Goal: Task Accomplishment & Management: Use online tool/utility

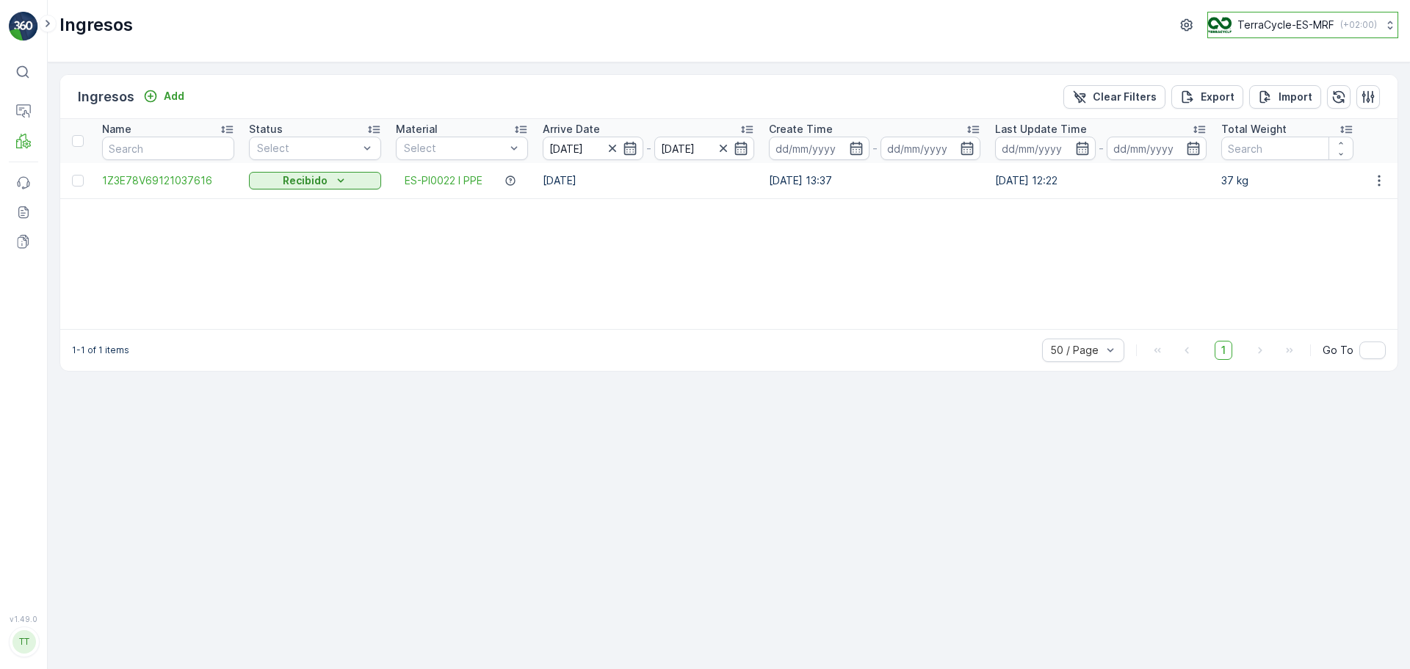
click at [1317, 27] on p "TerraCycle-ES-MRF" at bounding box center [1285, 25] width 97 height 15
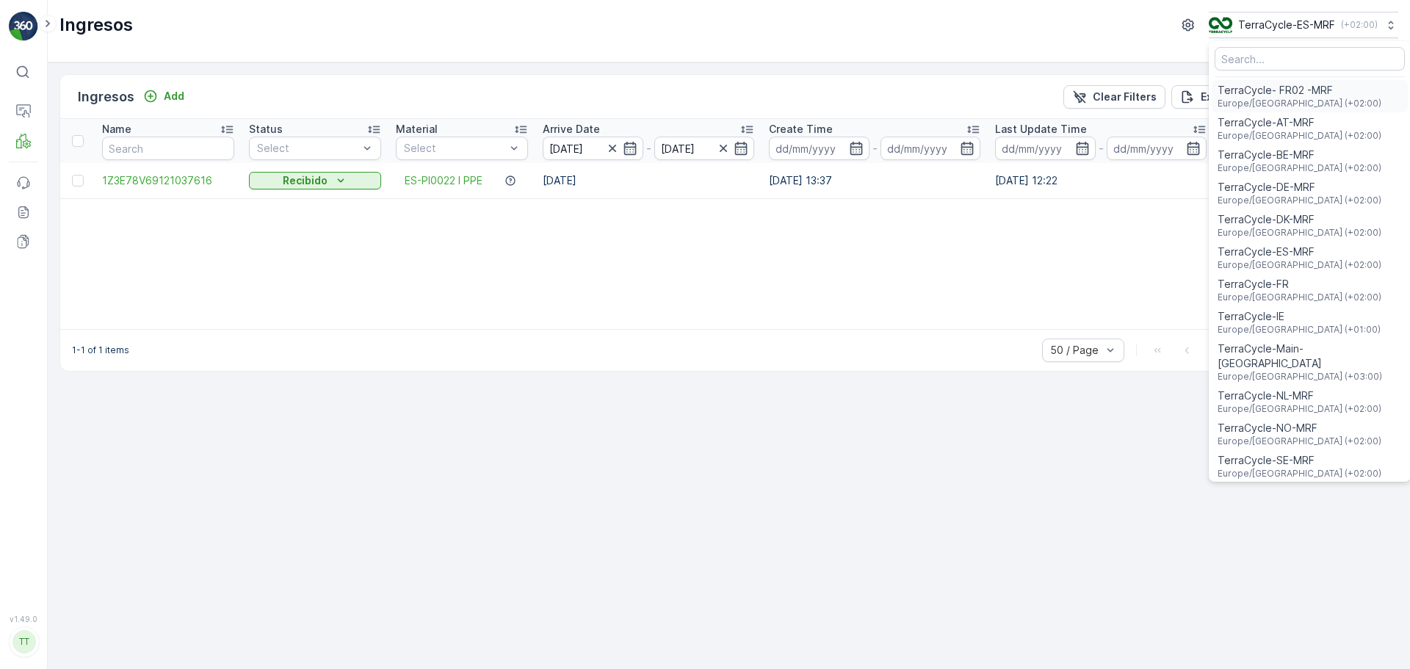
click at [1293, 100] on span "Europe/[GEOGRAPHIC_DATA] (+02:00)" at bounding box center [1299, 104] width 164 height 12
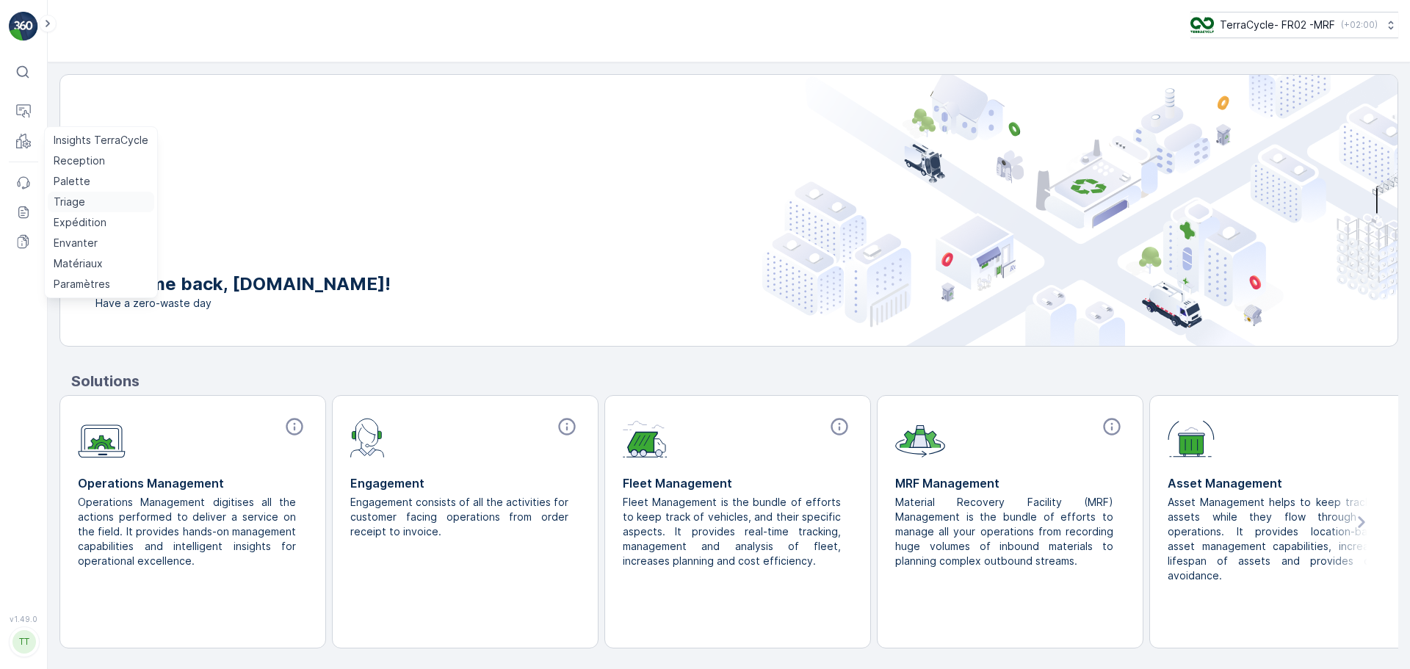
click at [84, 209] on link "Triage" at bounding box center [101, 202] width 106 height 21
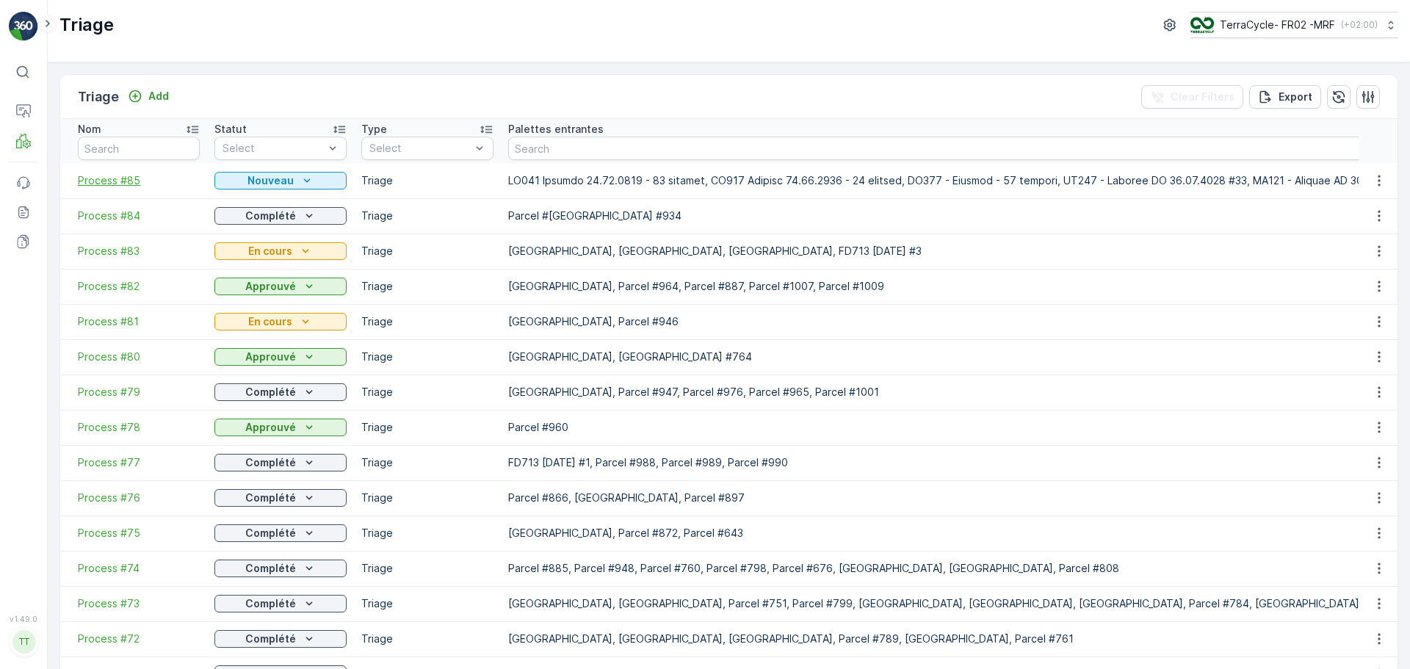
click at [91, 178] on span "Process #85" at bounding box center [139, 180] width 122 height 15
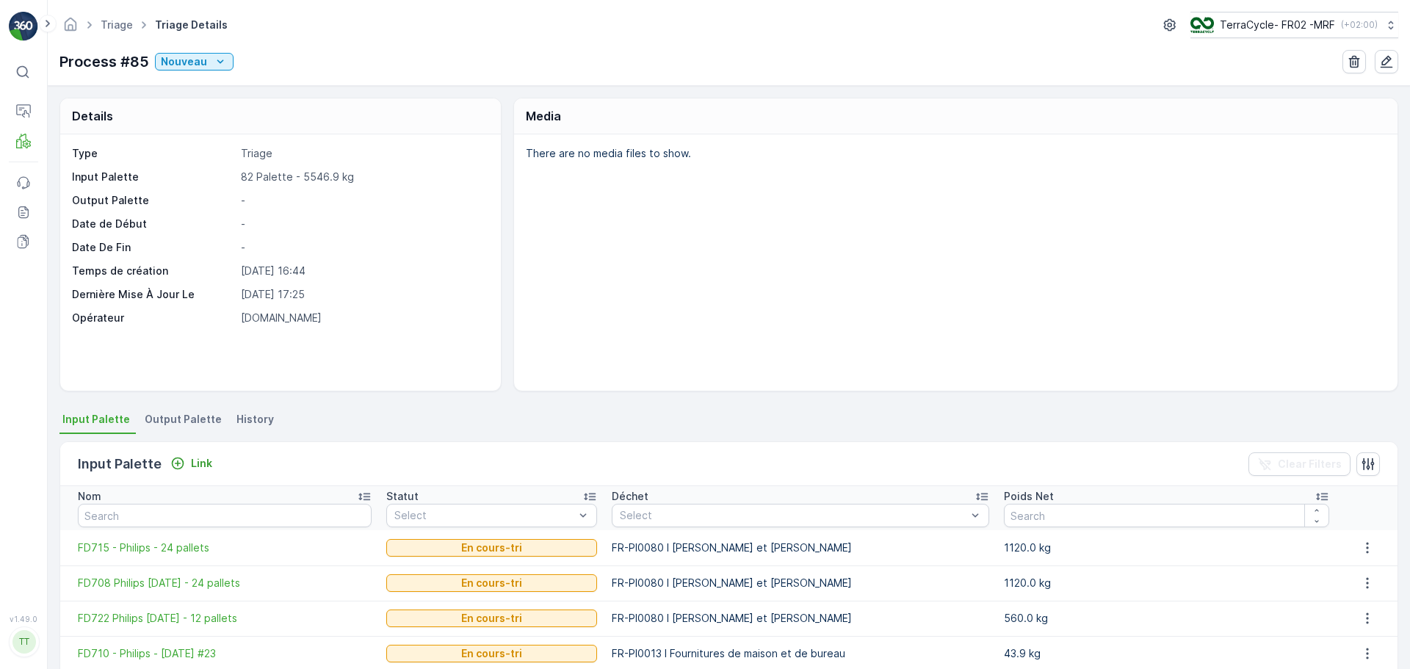
click at [161, 410] on li "Output Palette" at bounding box center [185, 421] width 86 height 25
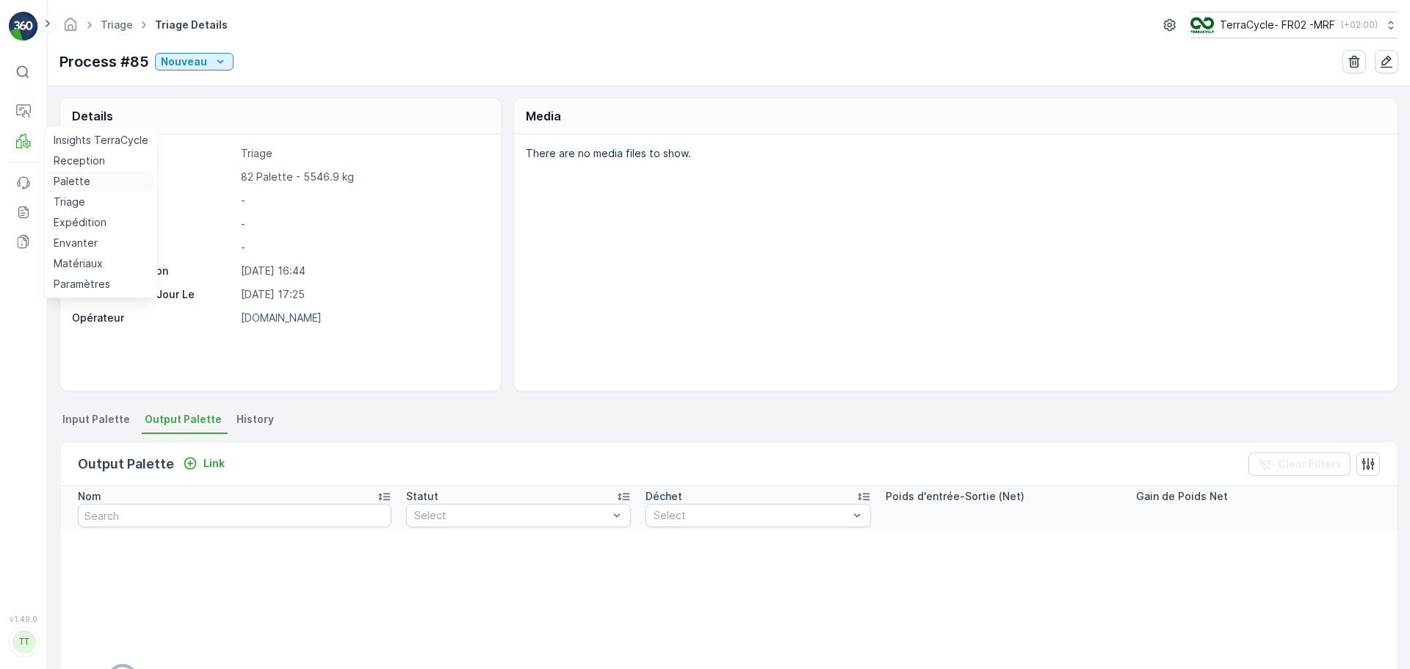
click at [76, 182] on p "Palette" at bounding box center [72, 181] width 37 height 15
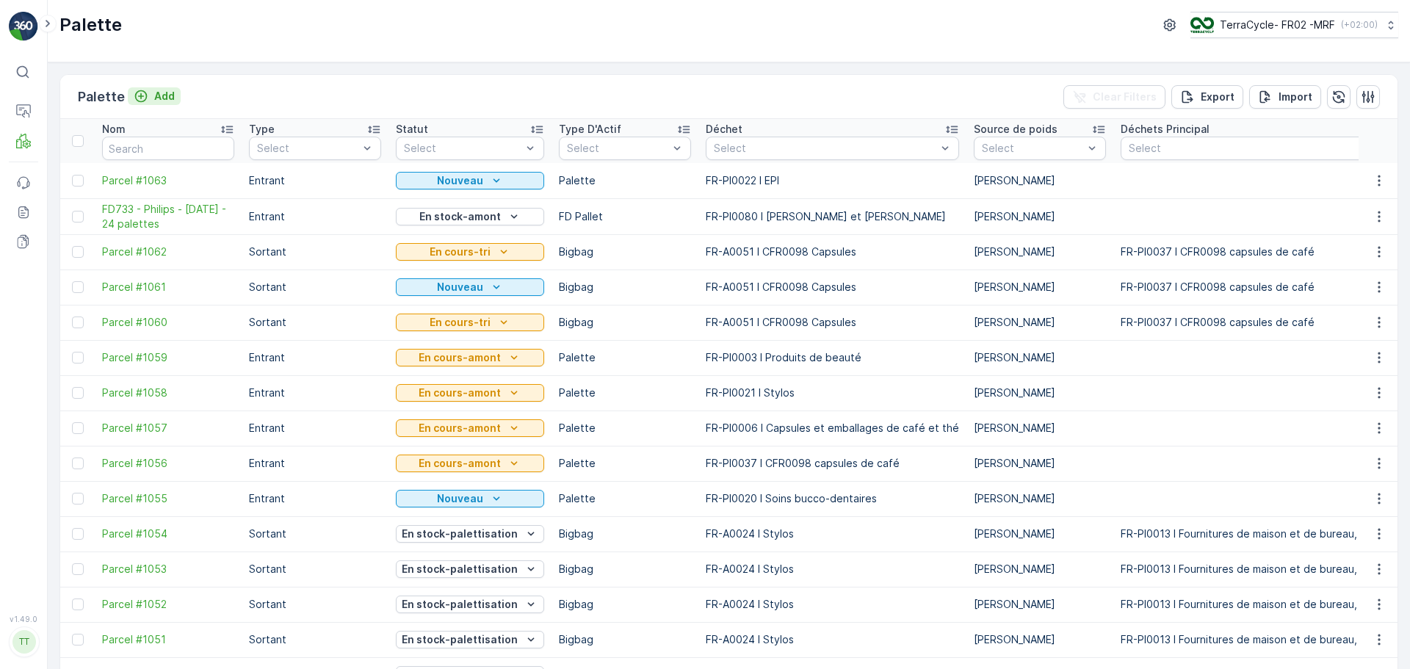
click at [159, 92] on p "Add" at bounding box center [164, 96] width 21 height 15
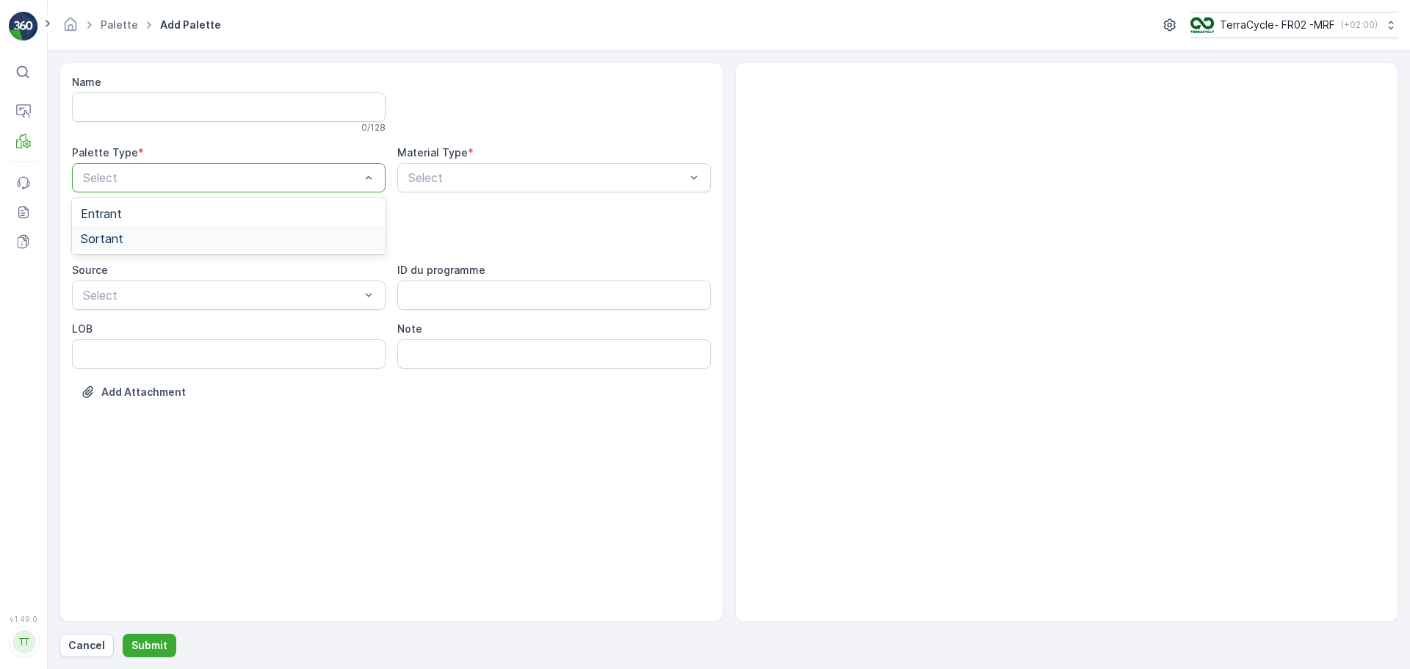
click at [100, 243] on span "Sortant" at bounding box center [102, 238] width 43 height 13
click at [140, 239] on div at bounding box center [222, 236] width 280 height 13
click at [139, 300] on div "Bale" at bounding box center [229, 297] width 296 height 13
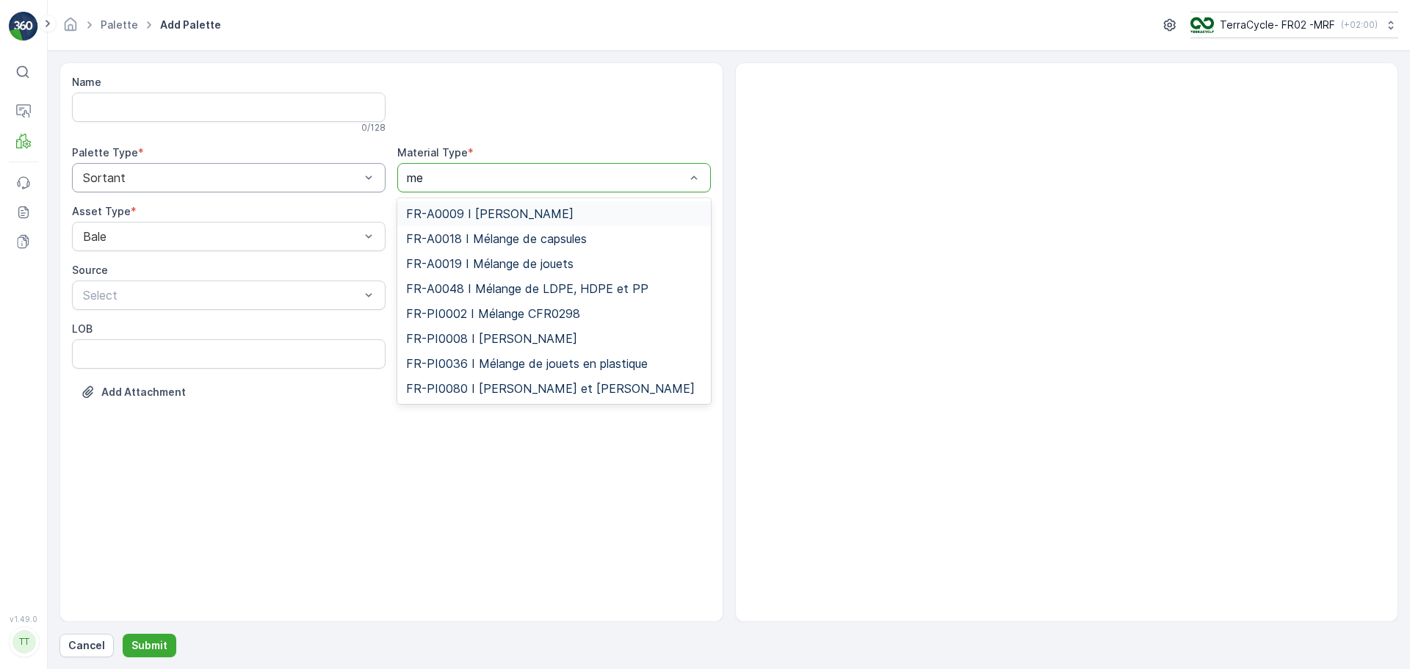
type input "m"
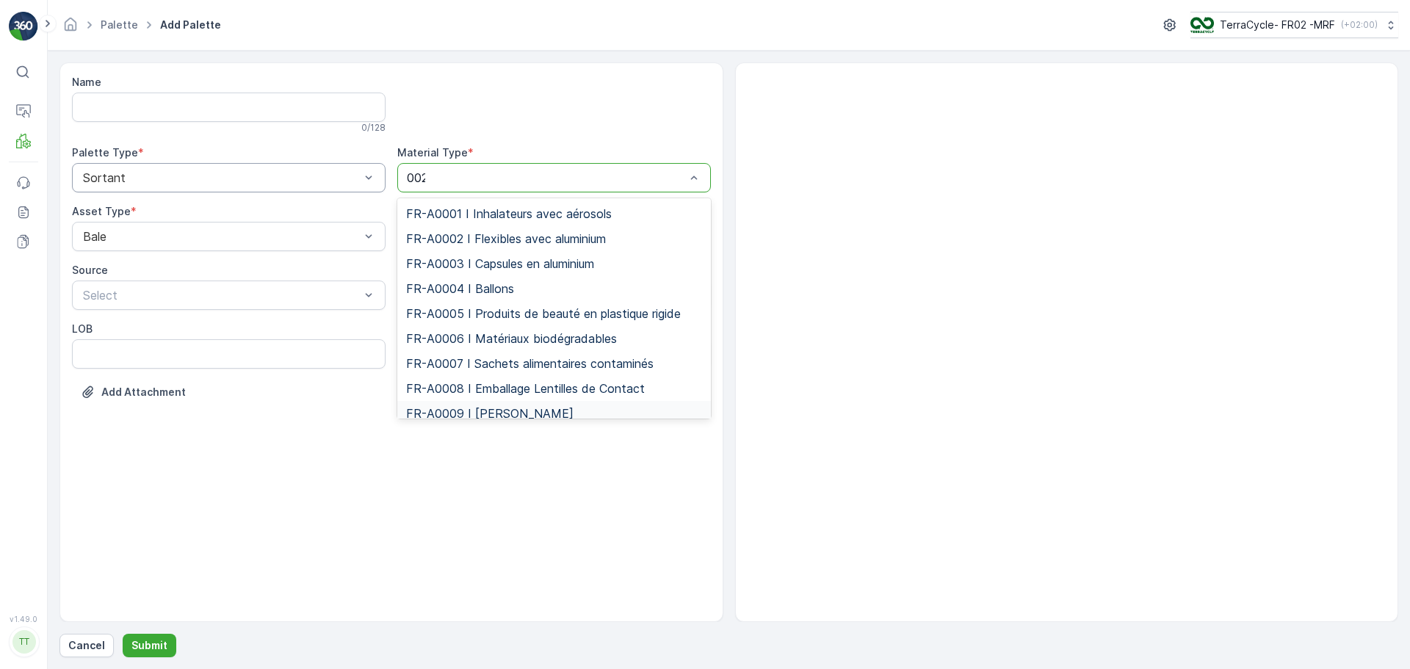
type input "0023"
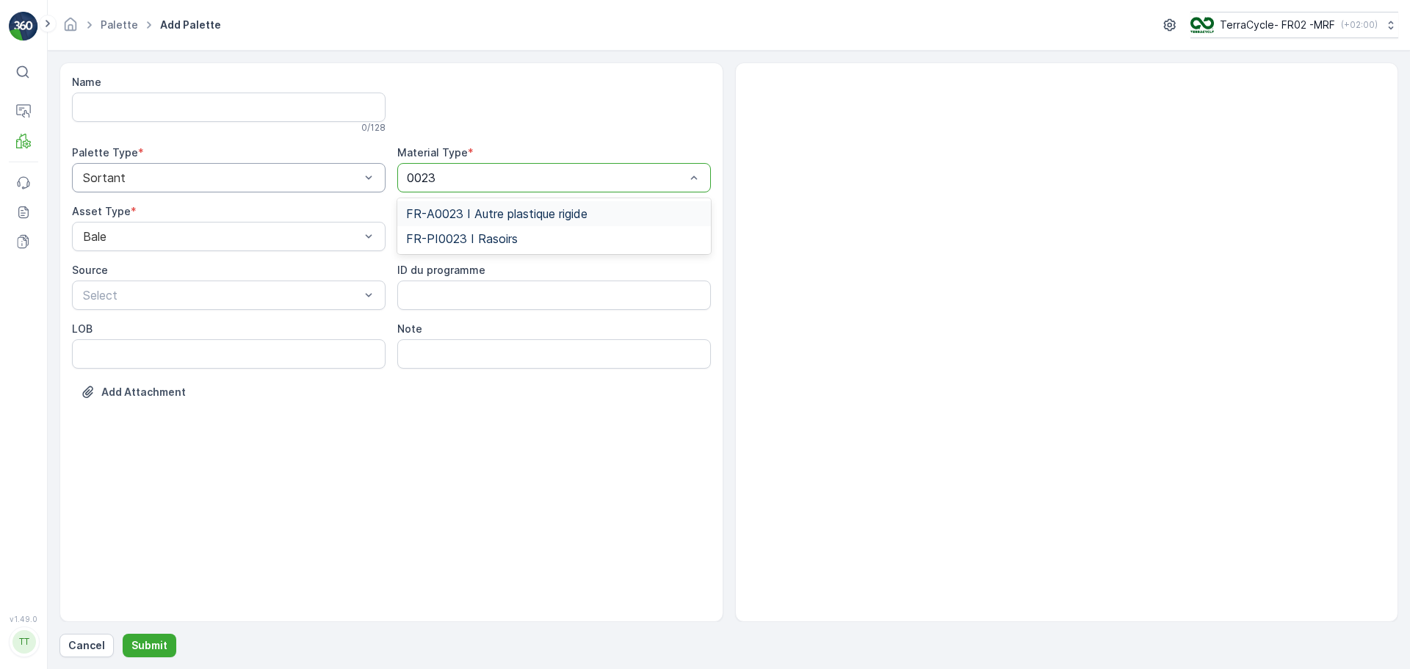
click at [512, 207] on span "FR-A0023 I Autre plastique rigide" at bounding box center [496, 213] width 181 height 13
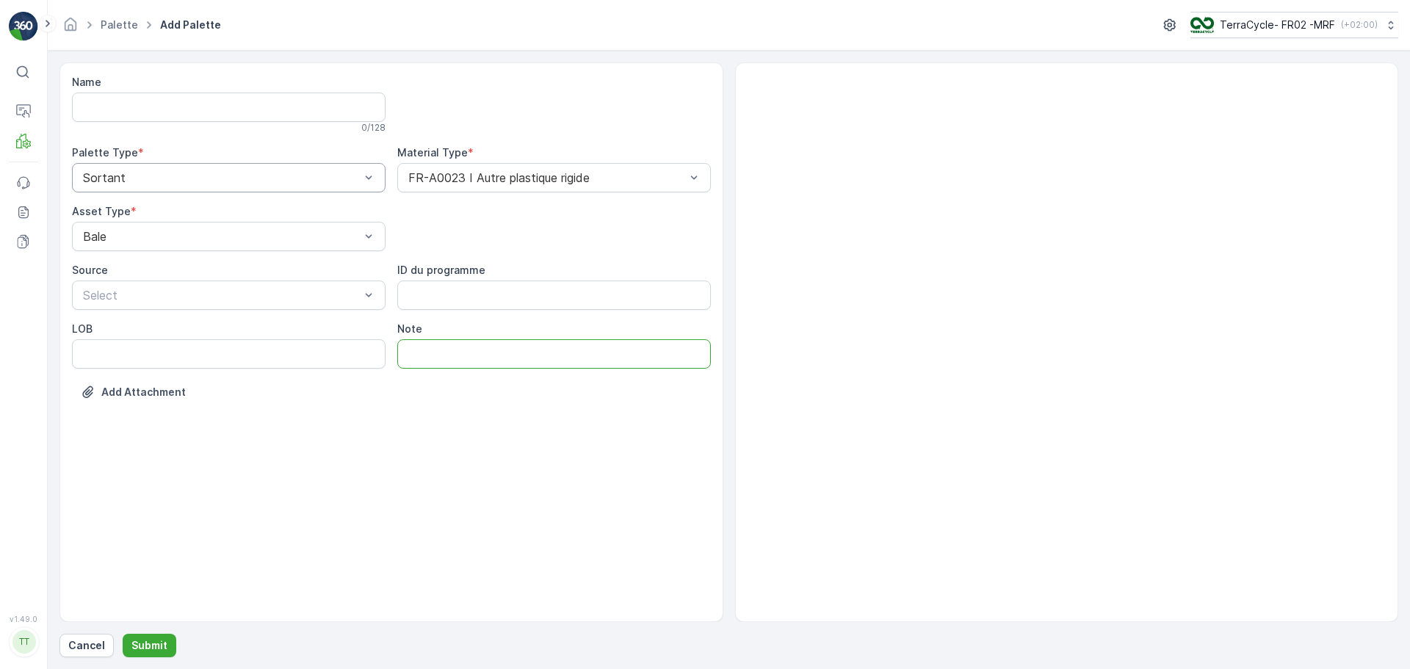
click at [469, 360] on input "Note" at bounding box center [554, 353] width 314 height 29
type input "Philips Sortation"
click at [149, 652] on p "Submit" at bounding box center [149, 645] width 36 height 15
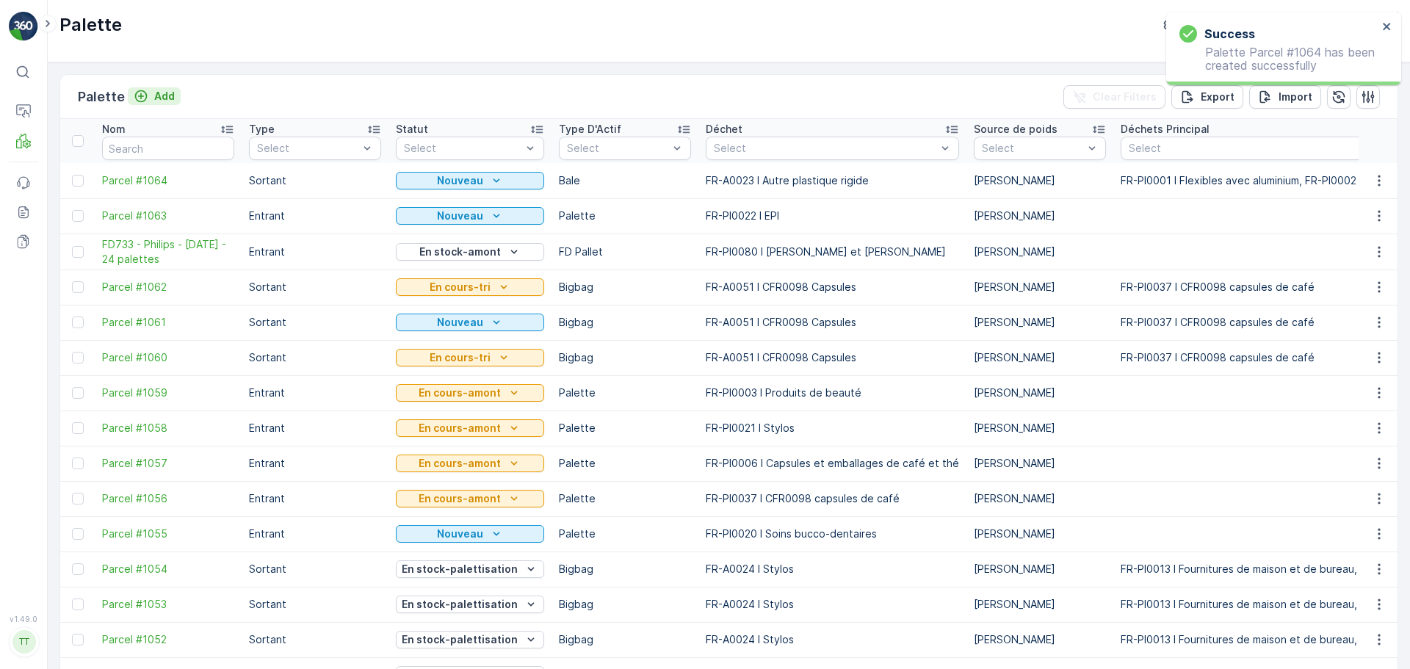
click at [165, 98] on p "Add" at bounding box center [164, 96] width 21 height 15
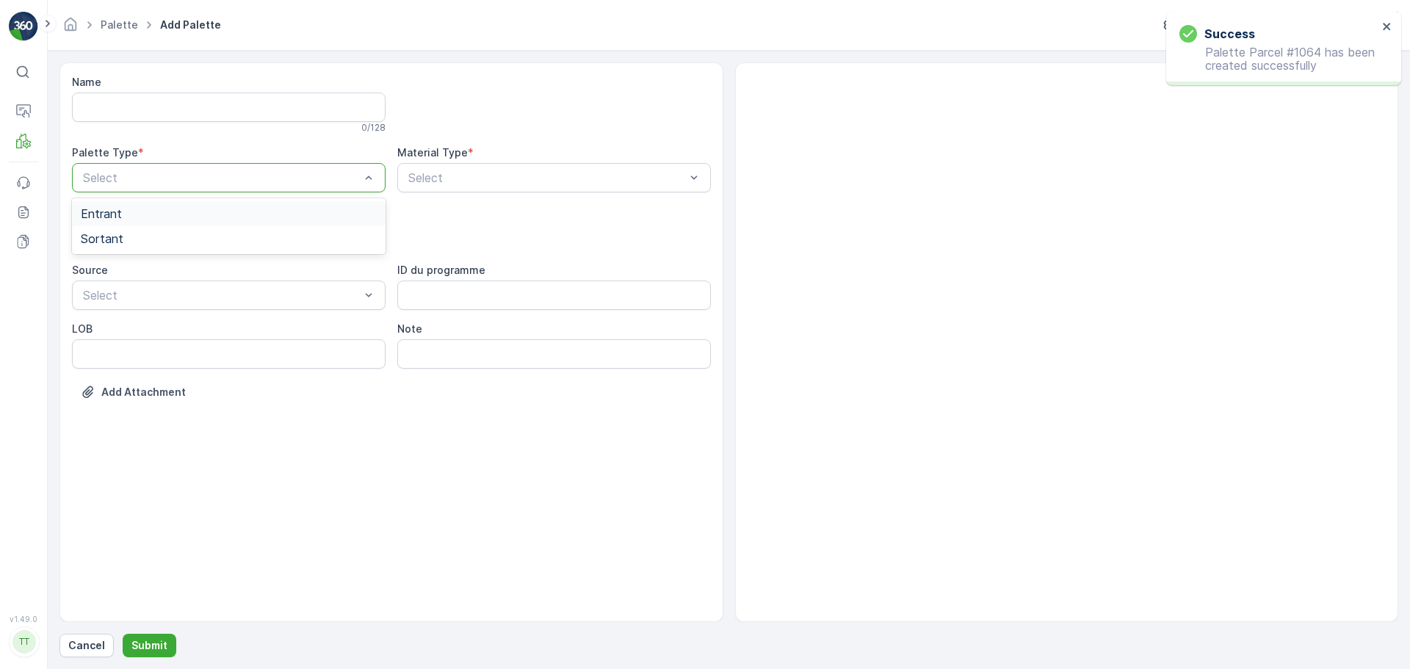
click at [176, 168] on div "Select" at bounding box center [229, 177] width 314 height 29
click at [162, 231] on div "Sortant" at bounding box center [229, 238] width 314 height 25
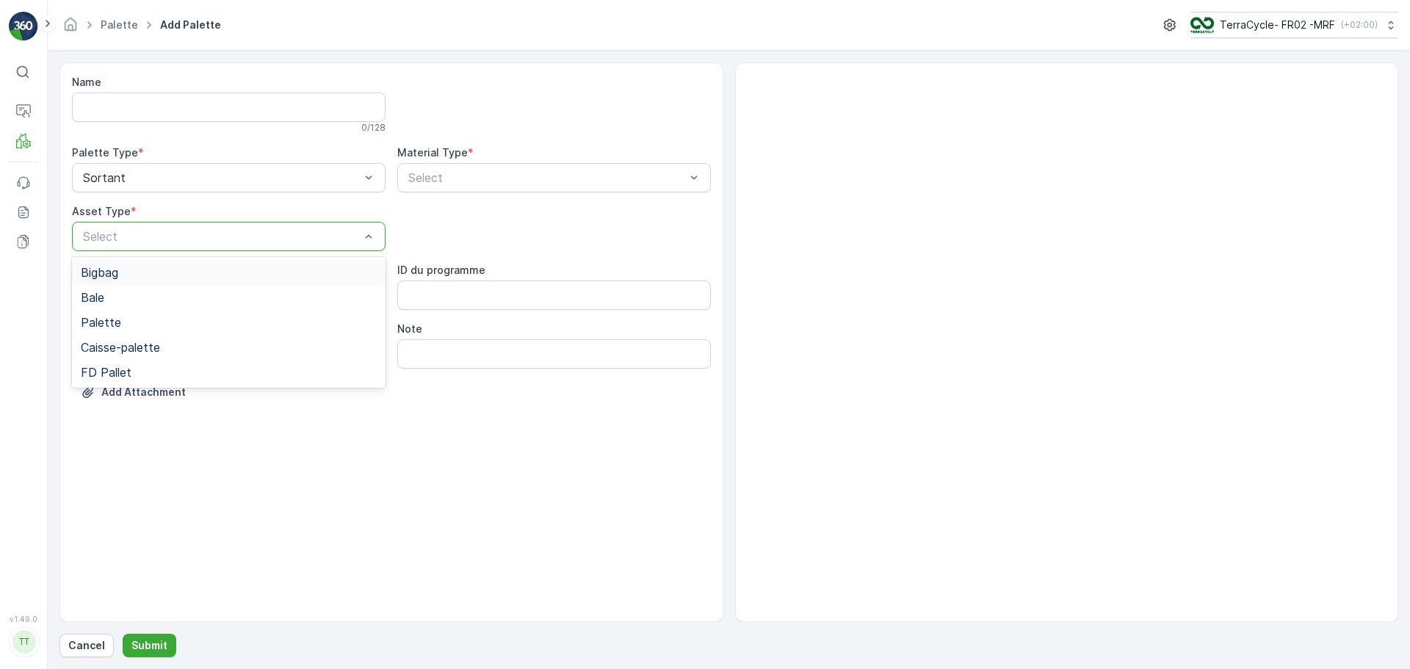
click at [138, 242] on div at bounding box center [222, 236] width 280 height 13
click at [123, 313] on div "Palette" at bounding box center [229, 322] width 314 height 25
click at [94, 278] on div "Source Select" at bounding box center [229, 286] width 314 height 47
click at [102, 289] on div at bounding box center [222, 295] width 280 height 13
click at [144, 350] on div "Sortant" at bounding box center [229, 356] width 296 height 13
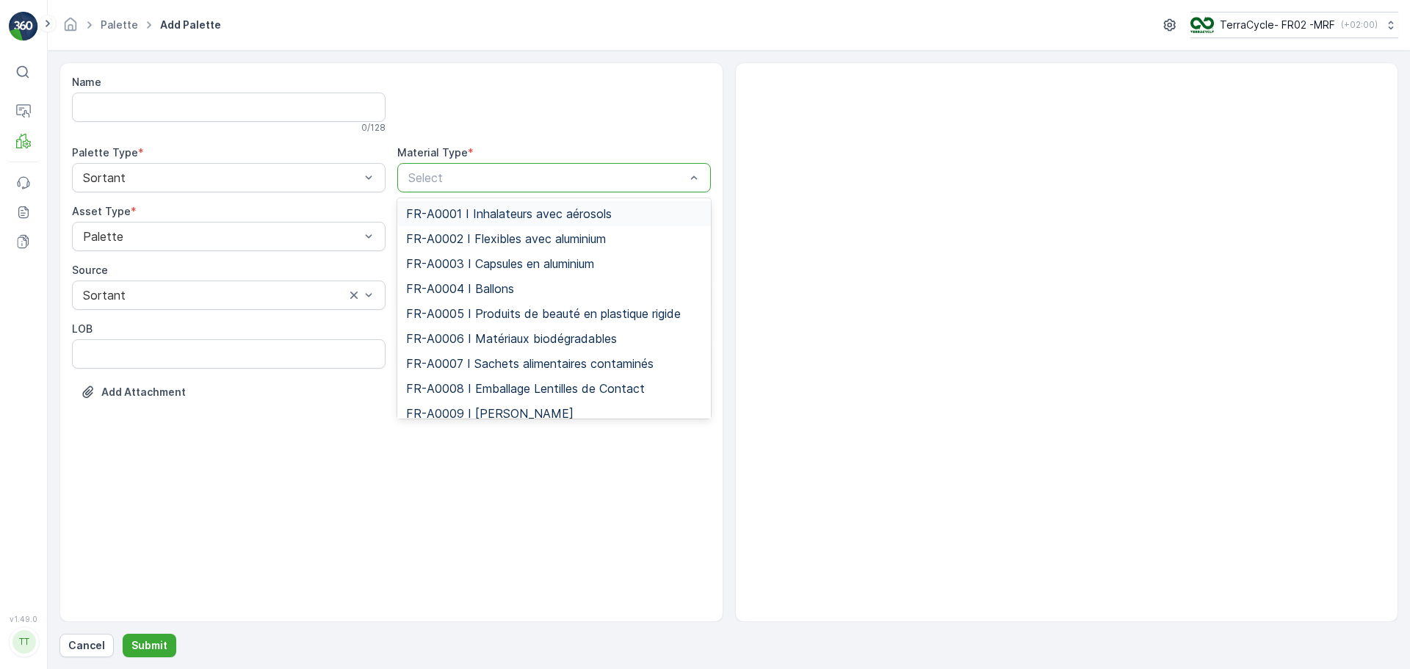
click at [569, 171] on div at bounding box center [547, 177] width 280 height 13
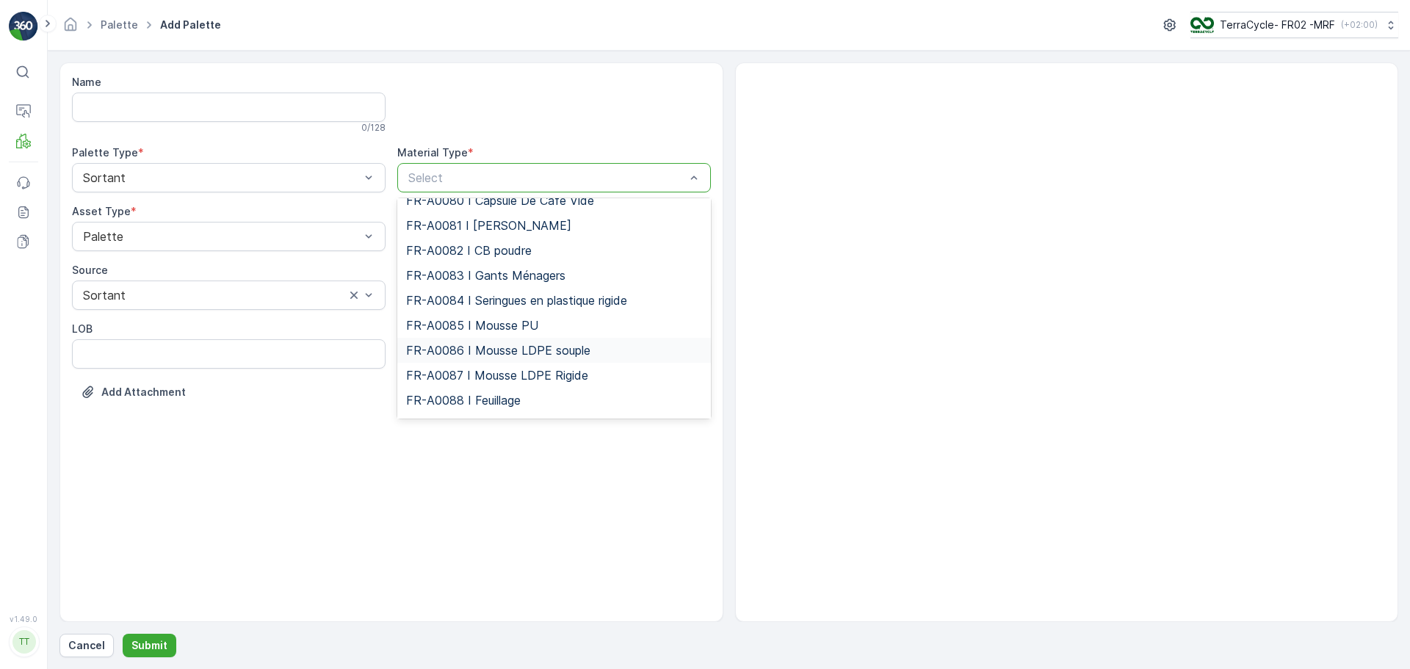
scroll to position [2129, 0]
click at [532, 339] on div "FR-A0088 I Feuillage" at bounding box center [554, 326] width 314 height 25
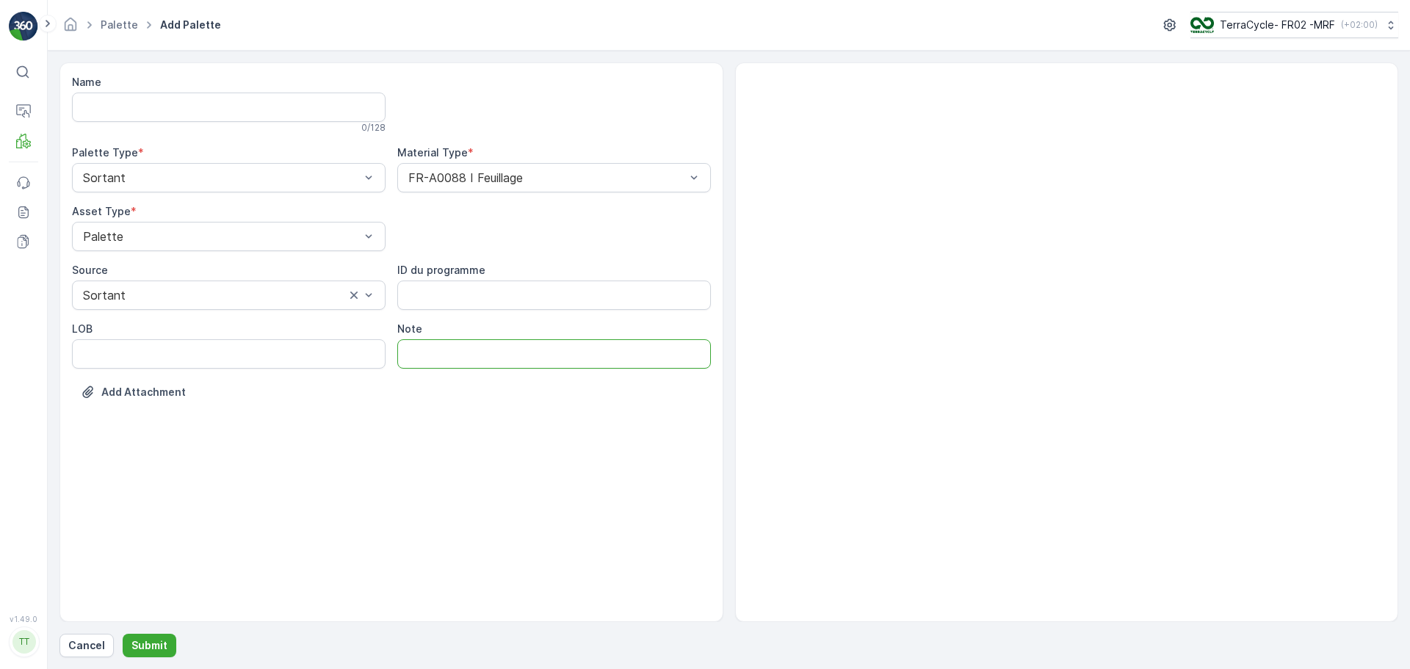
click at [473, 350] on input "Note" at bounding box center [554, 353] width 314 height 29
type input "Philips Sortation"
click at [147, 640] on p "Submit" at bounding box center [149, 645] width 36 height 15
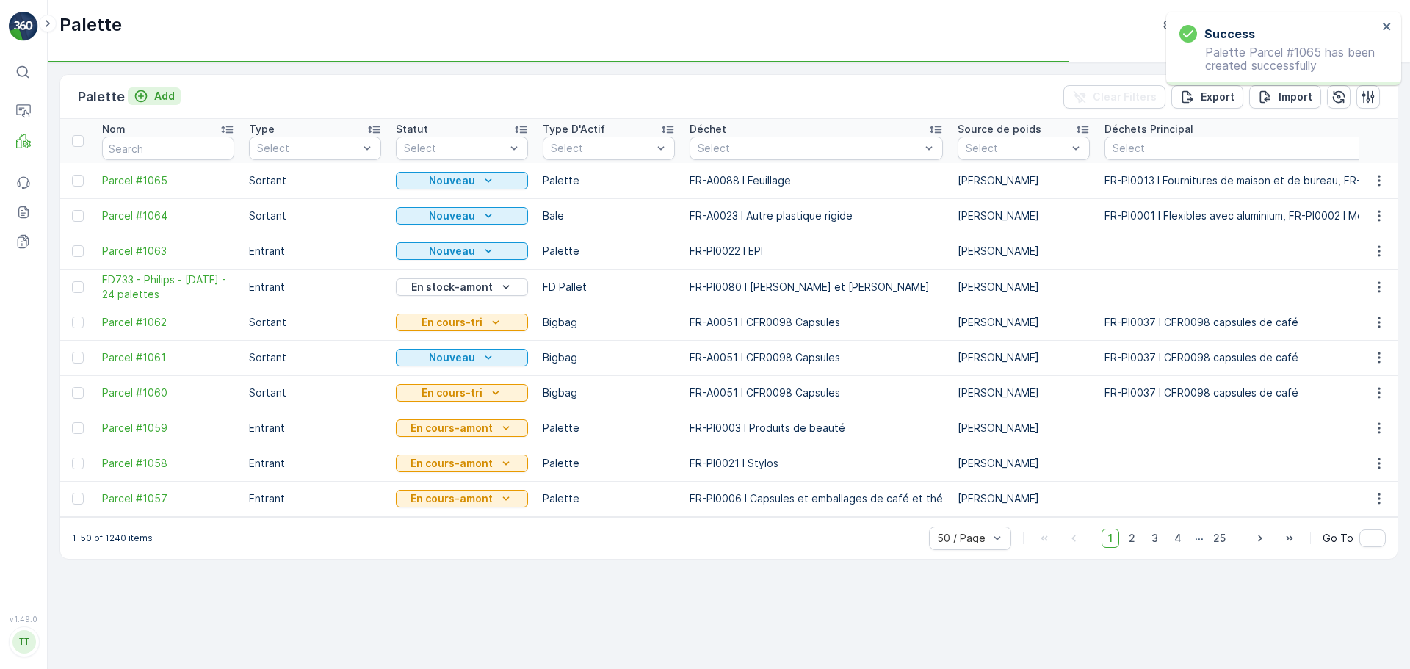
click at [158, 89] on p "Add" at bounding box center [164, 96] width 21 height 15
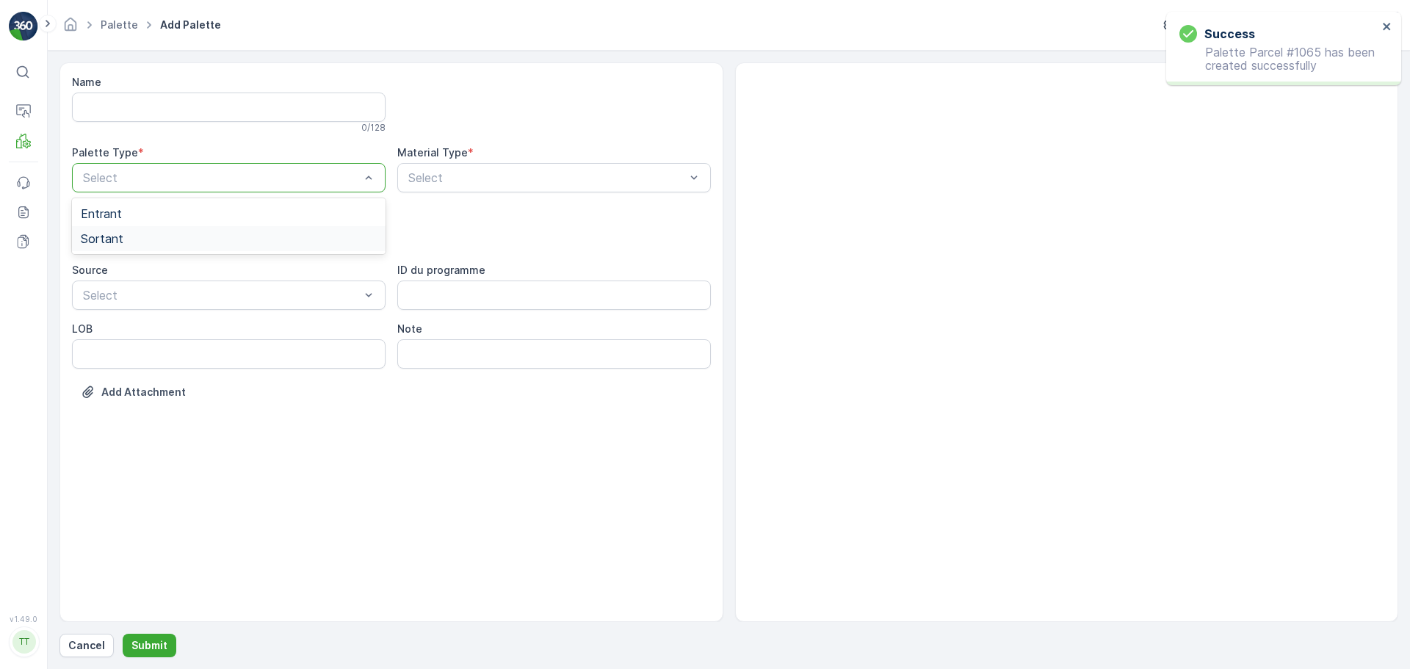
click at [215, 228] on div "Sortant" at bounding box center [229, 238] width 314 height 25
click at [207, 240] on div at bounding box center [222, 236] width 280 height 13
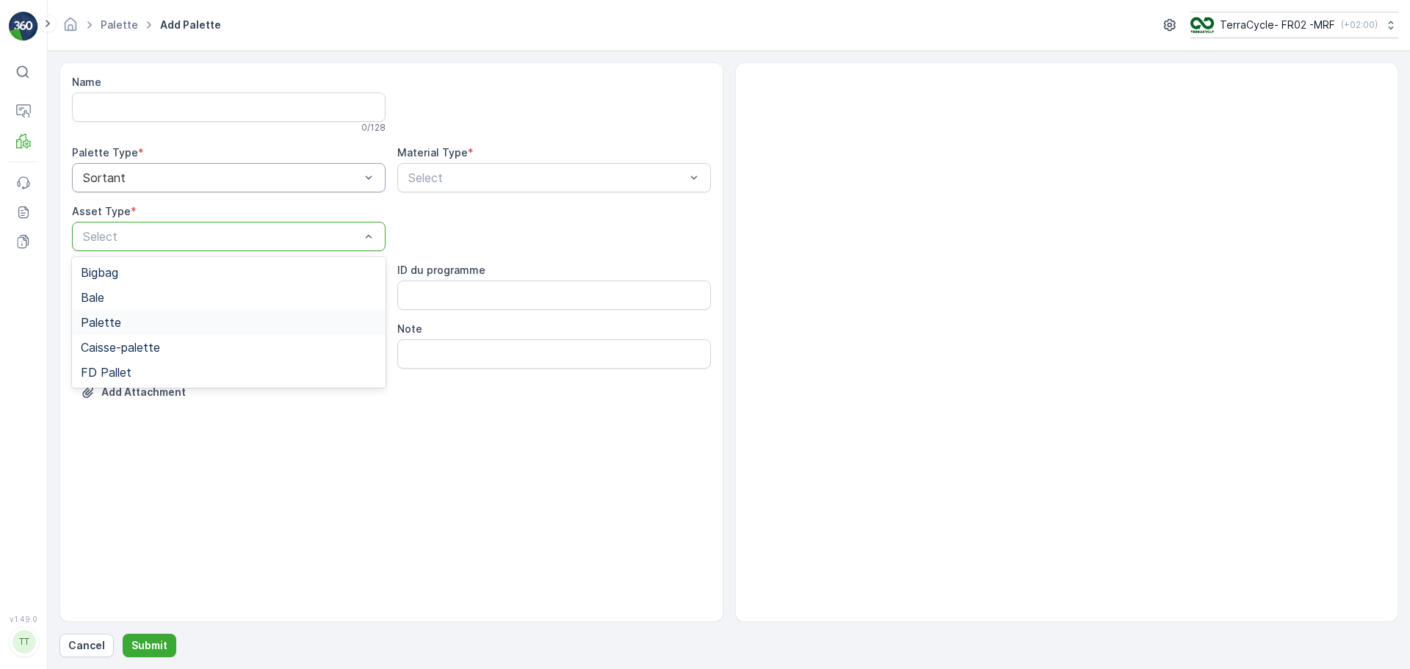
click at [120, 314] on div "Palette" at bounding box center [229, 322] width 314 height 25
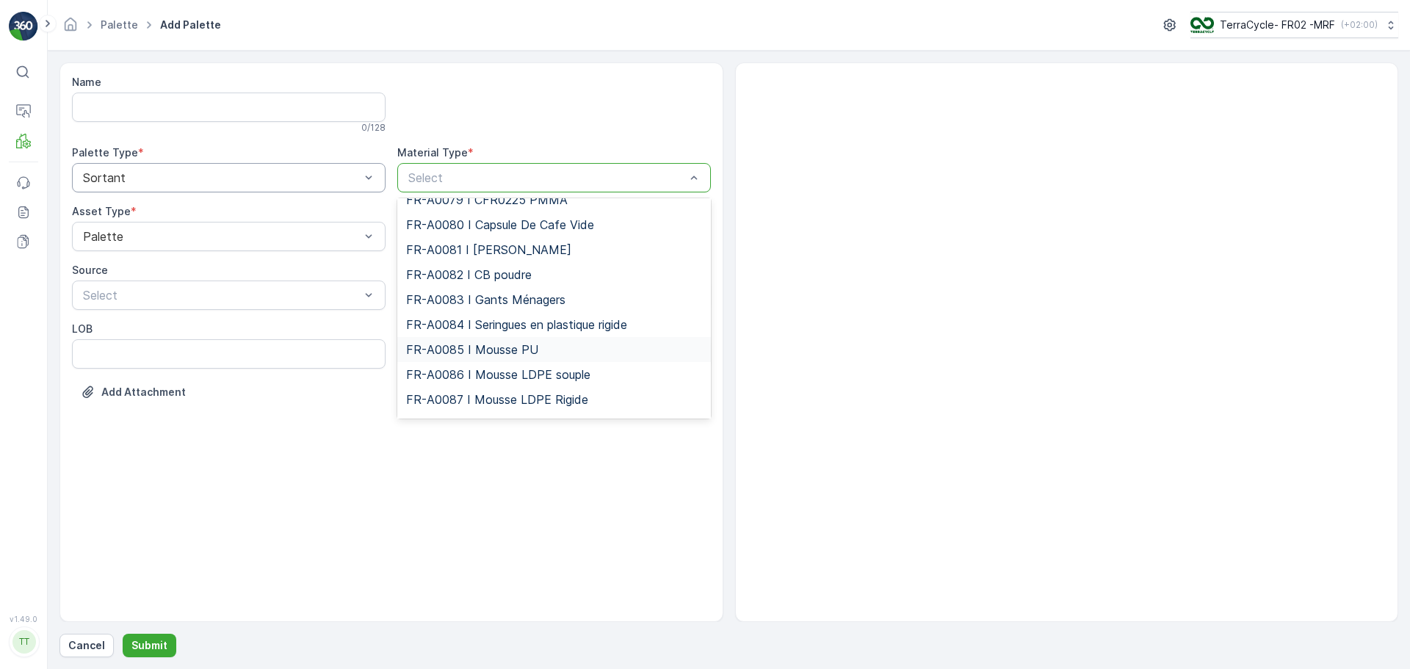
scroll to position [2056, 0]
click at [488, 332] on span "FR-A0085 I Mousse PU" at bounding box center [472, 325] width 132 height 13
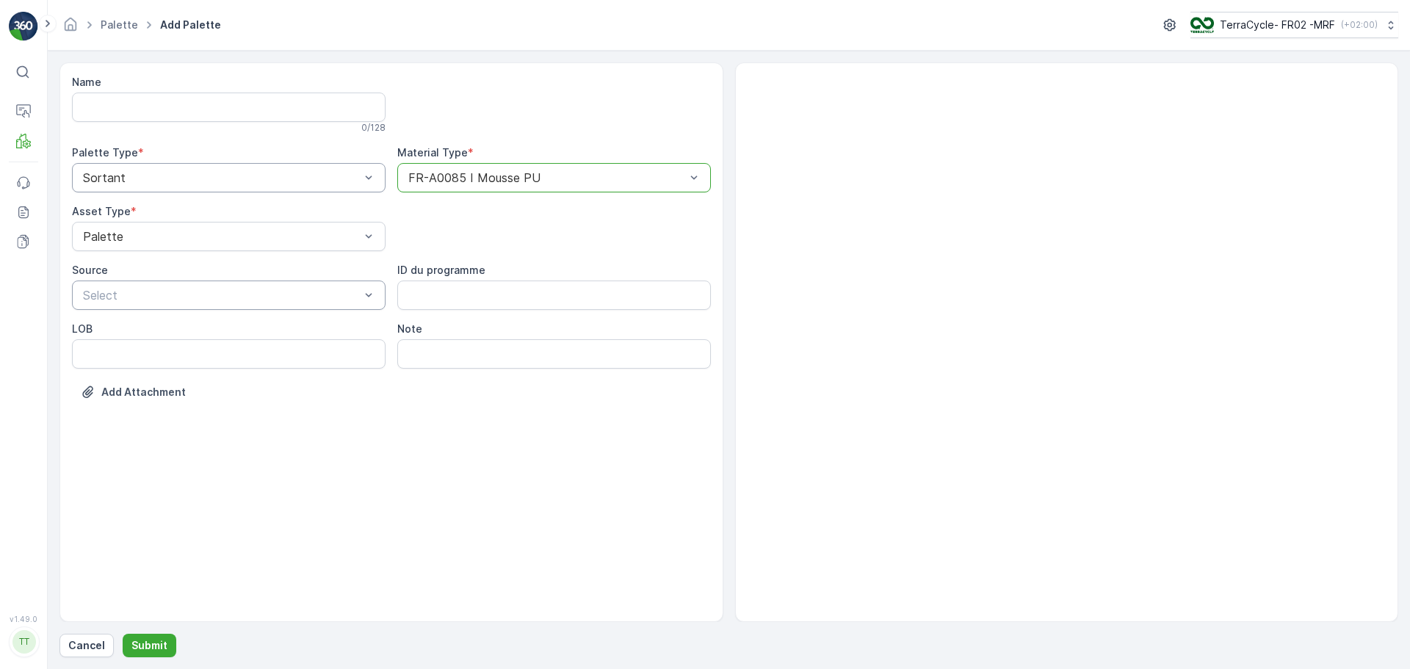
click at [234, 297] on div at bounding box center [222, 295] width 280 height 13
click at [299, 350] on div "Sortant" at bounding box center [229, 356] width 296 height 13
click at [420, 368] on input "Note" at bounding box center [554, 353] width 314 height 29
type input "Philips Sortation"
click at [149, 640] on p "Submit" at bounding box center [149, 645] width 36 height 15
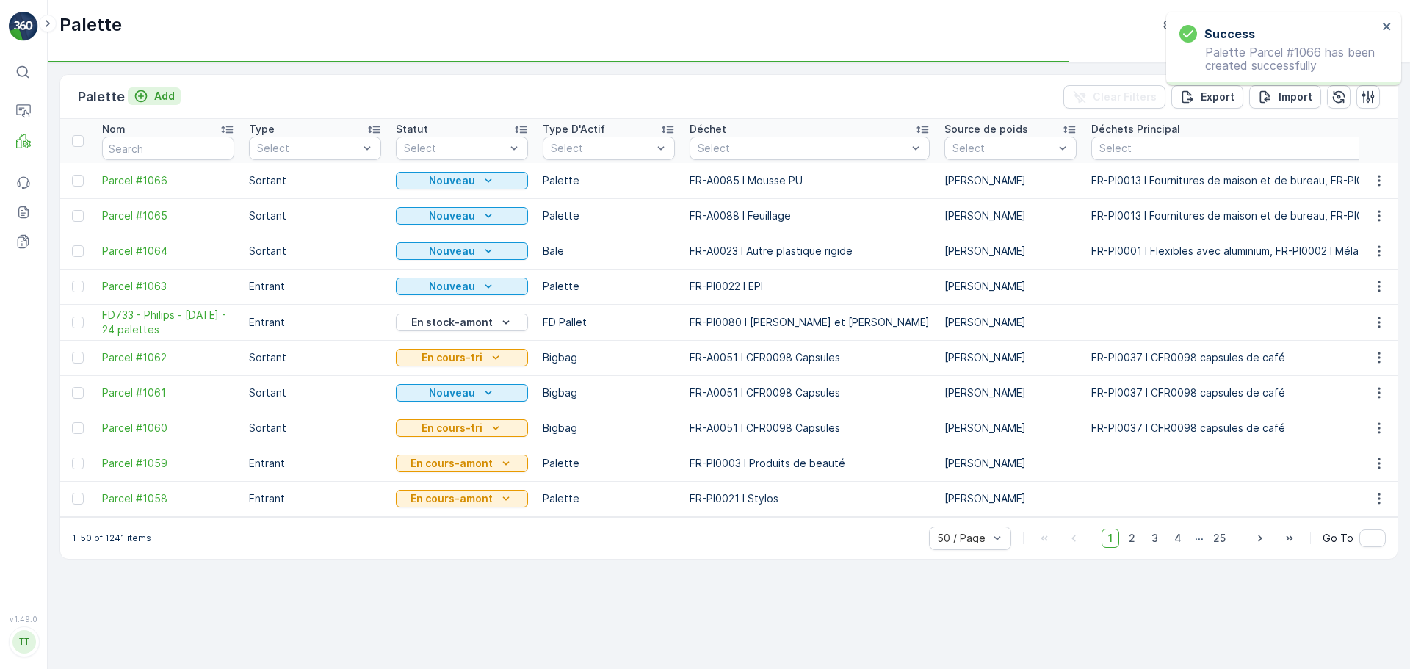
click at [166, 97] on p "Add" at bounding box center [164, 96] width 21 height 15
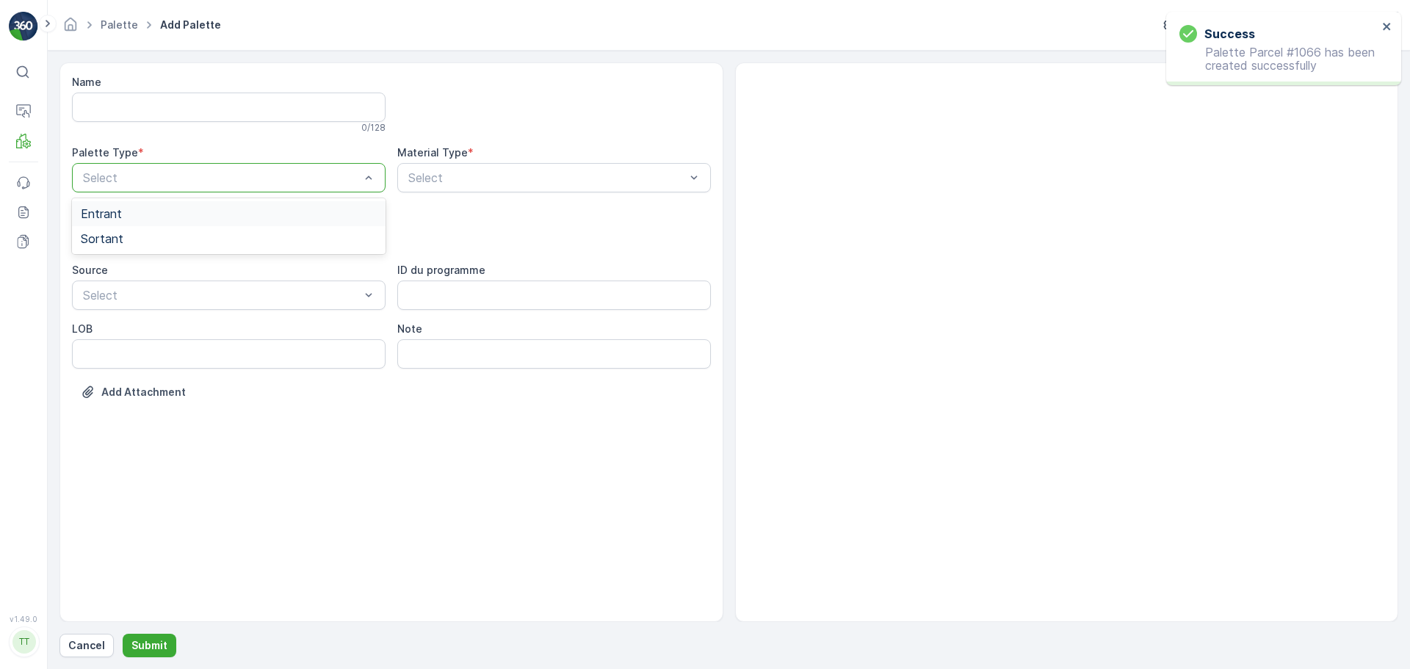
click at [161, 187] on div "Select" at bounding box center [229, 177] width 314 height 29
click at [154, 242] on div "Sortant" at bounding box center [229, 238] width 296 height 13
click at [150, 241] on div at bounding box center [222, 236] width 280 height 13
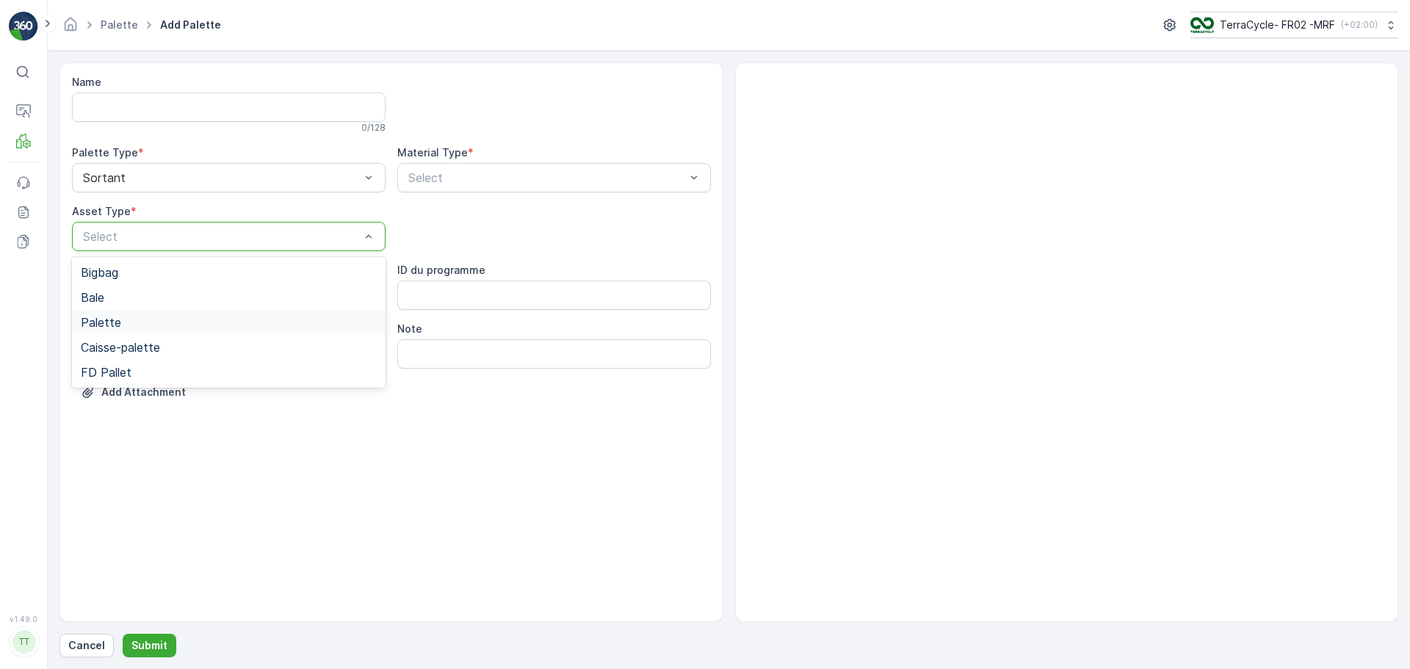
click at [131, 330] on div "Palette" at bounding box center [229, 322] width 314 height 25
click at [126, 350] on div "Sortant" at bounding box center [229, 356] width 296 height 13
click at [435, 359] on input "Note" at bounding box center [554, 353] width 314 height 29
type input "Philips Sortation"
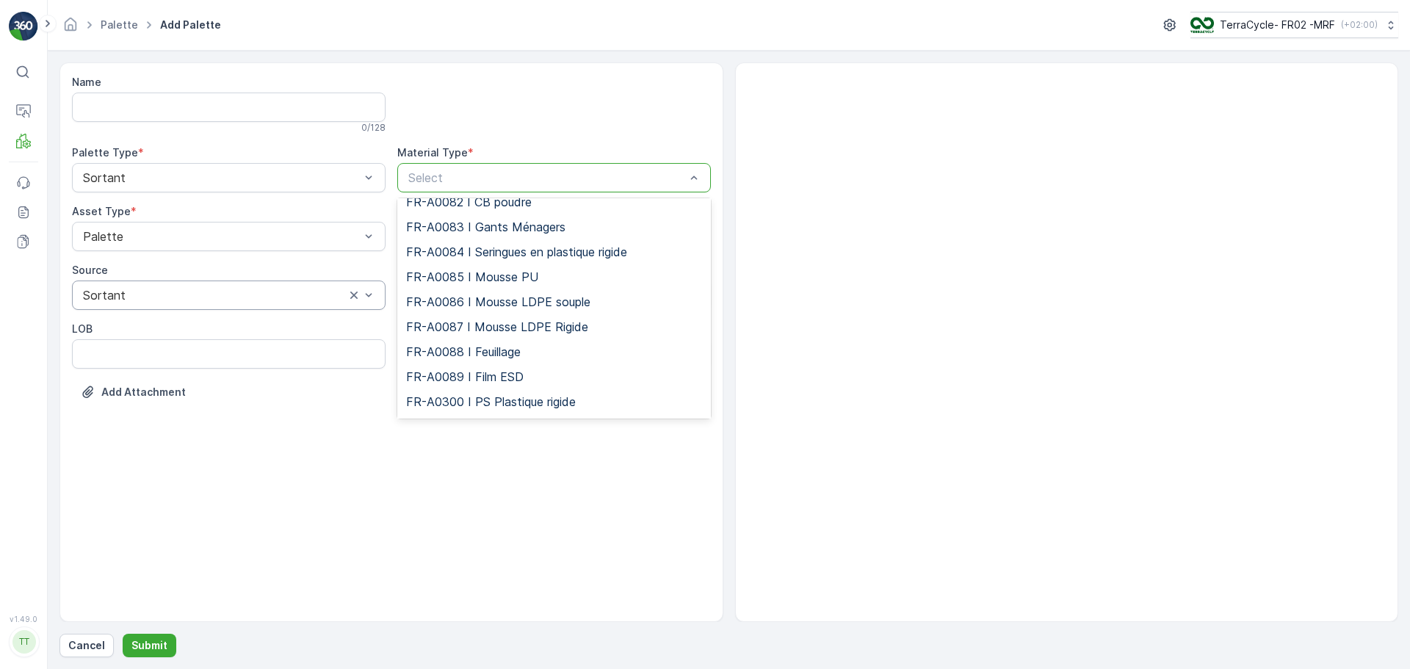
scroll to position [2129, 0]
click at [532, 283] on span "FR-A0086 I Mousse LDPE souple" at bounding box center [498, 276] width 184 height 13
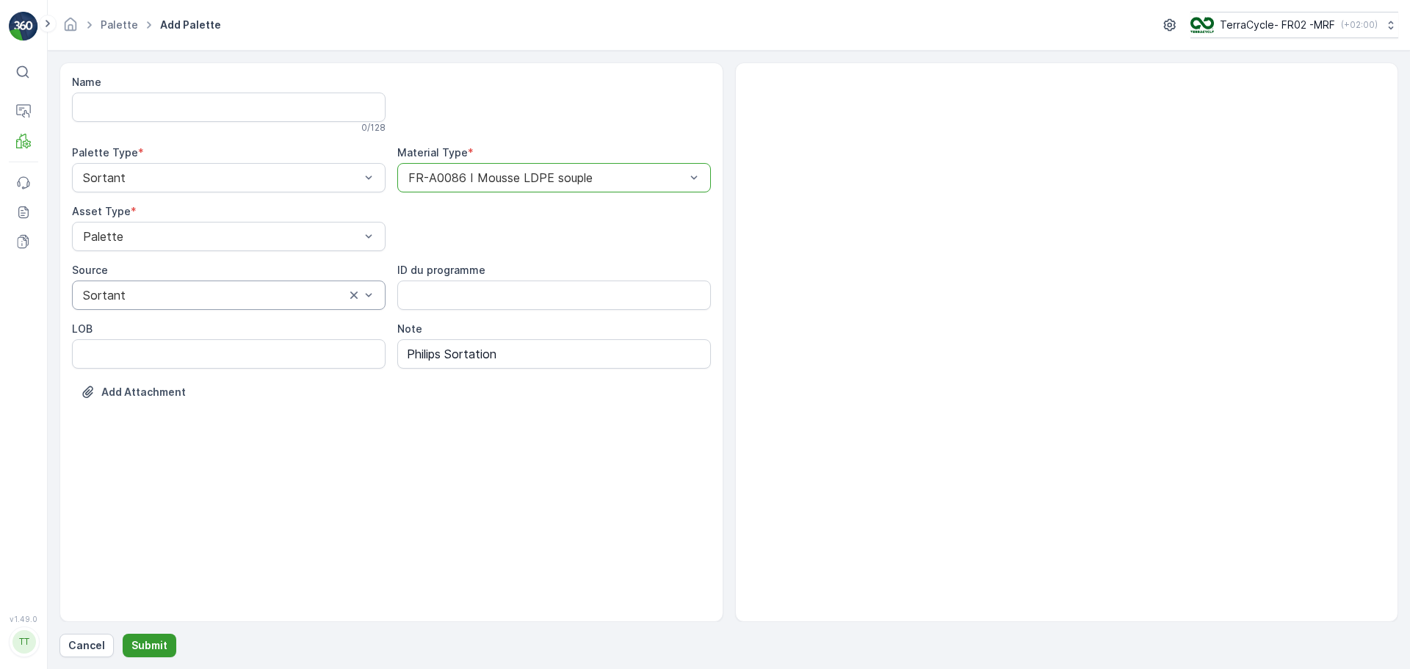
click at [155, 640] on p "Submit" at bounding box center [149, 645] width 36 height 15
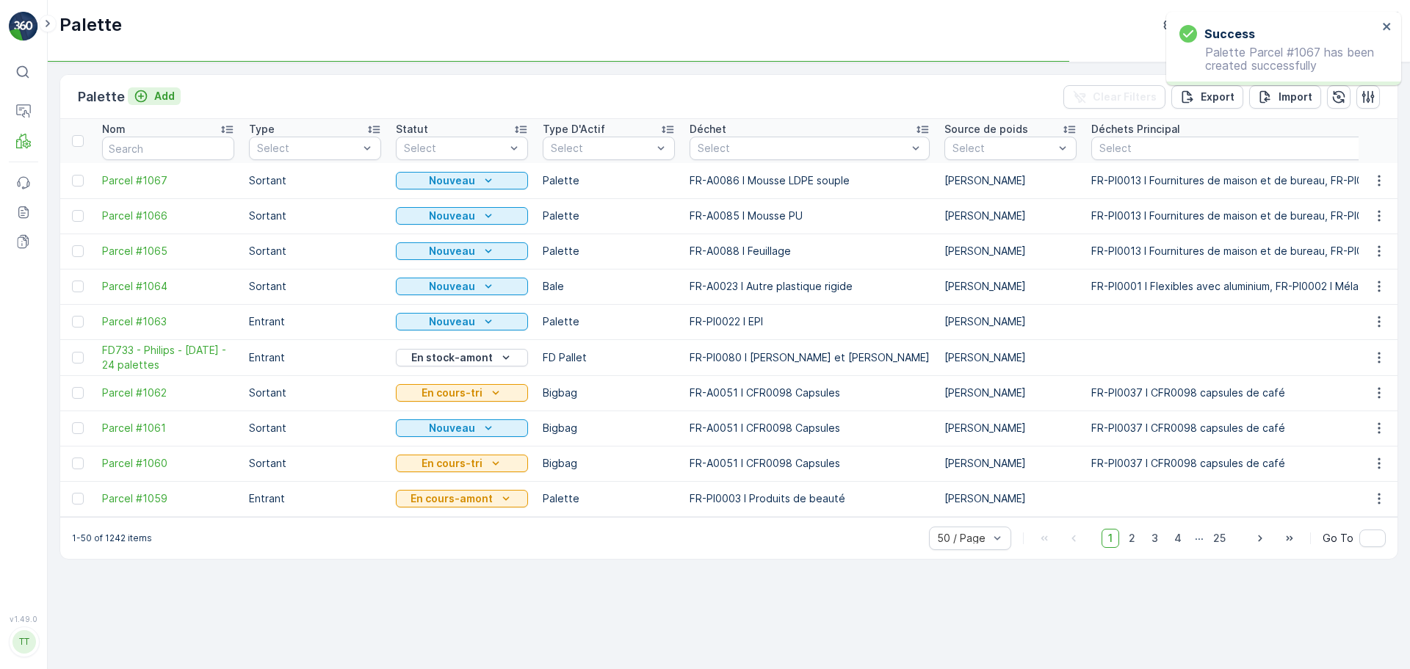
click at [168, 91] on p "Add" at bounding box center [164, 96] width 21 height 15
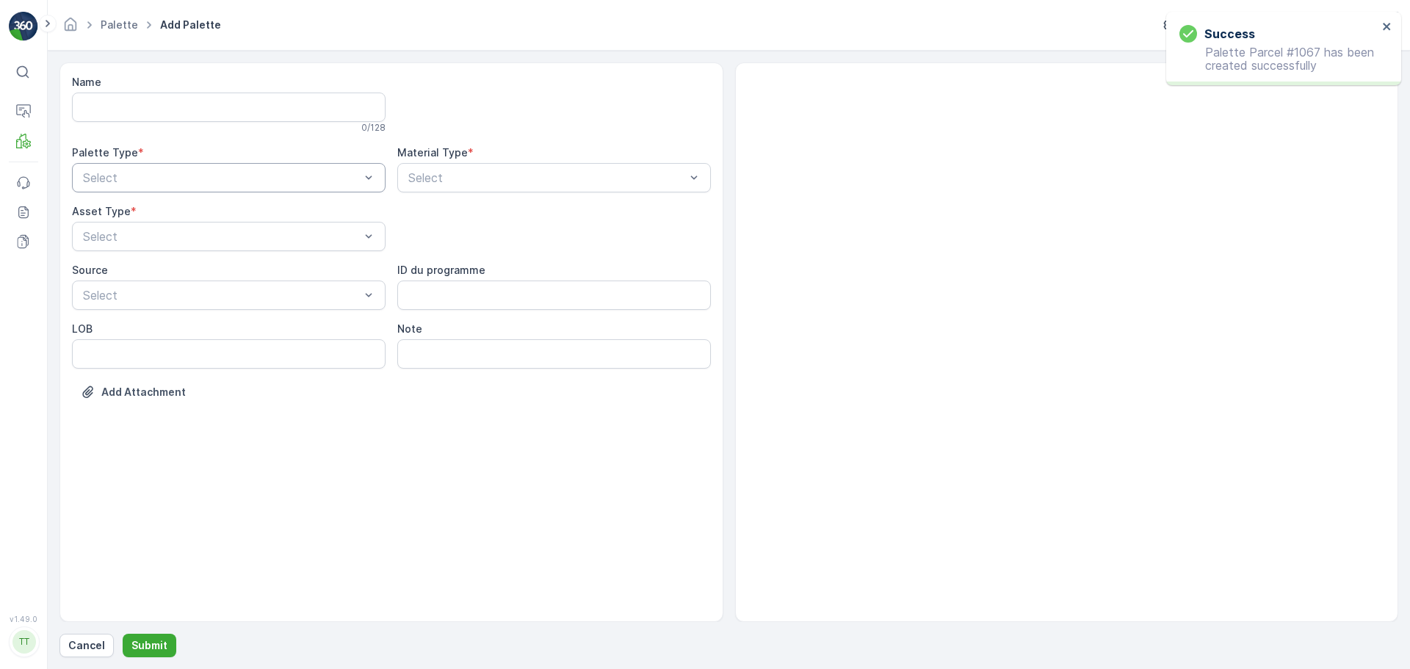
click at [175, 179] on div at bounding box center [222, 177] width 280 height 13
click at [189, 236] on div "Sortant" at bounding box center [229, 238] width 296 height 13
click at [142, 319] on div "Palette" at bounding box center [229, 322] width 296 height 13
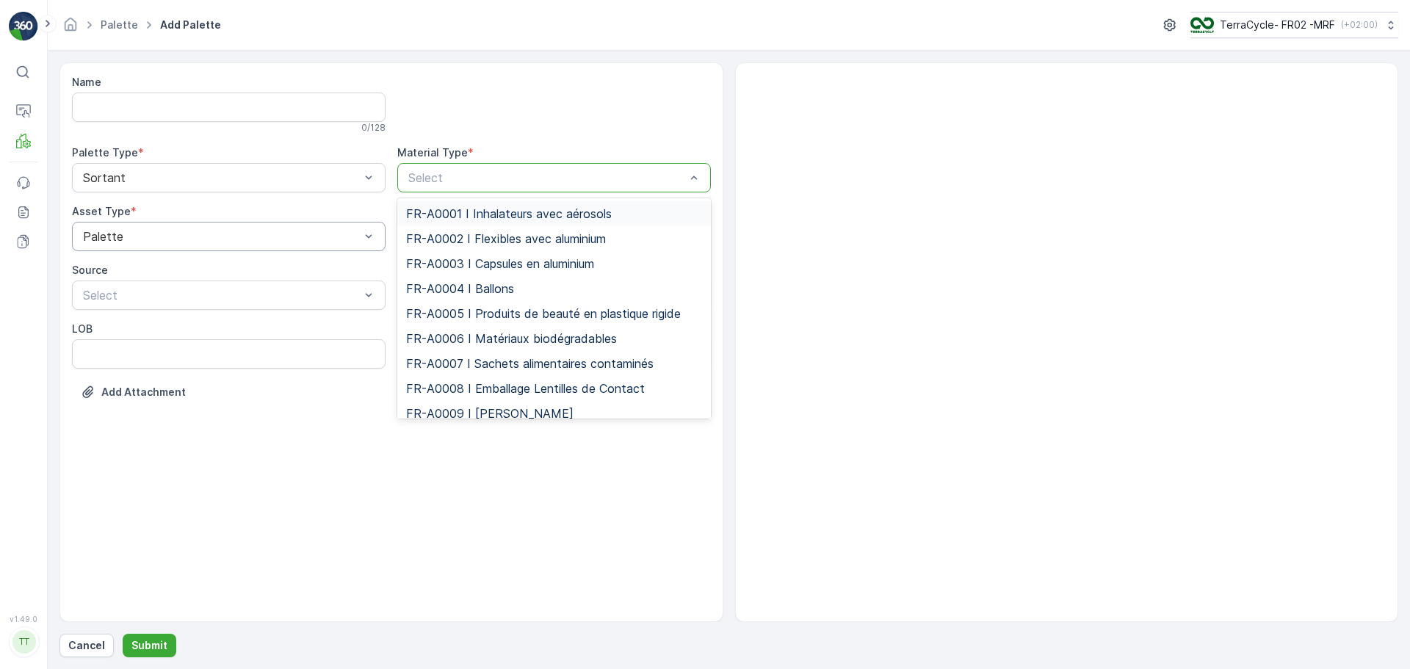
click at [461, 177] on div at bounding box center [547, 177] width 280 height 13
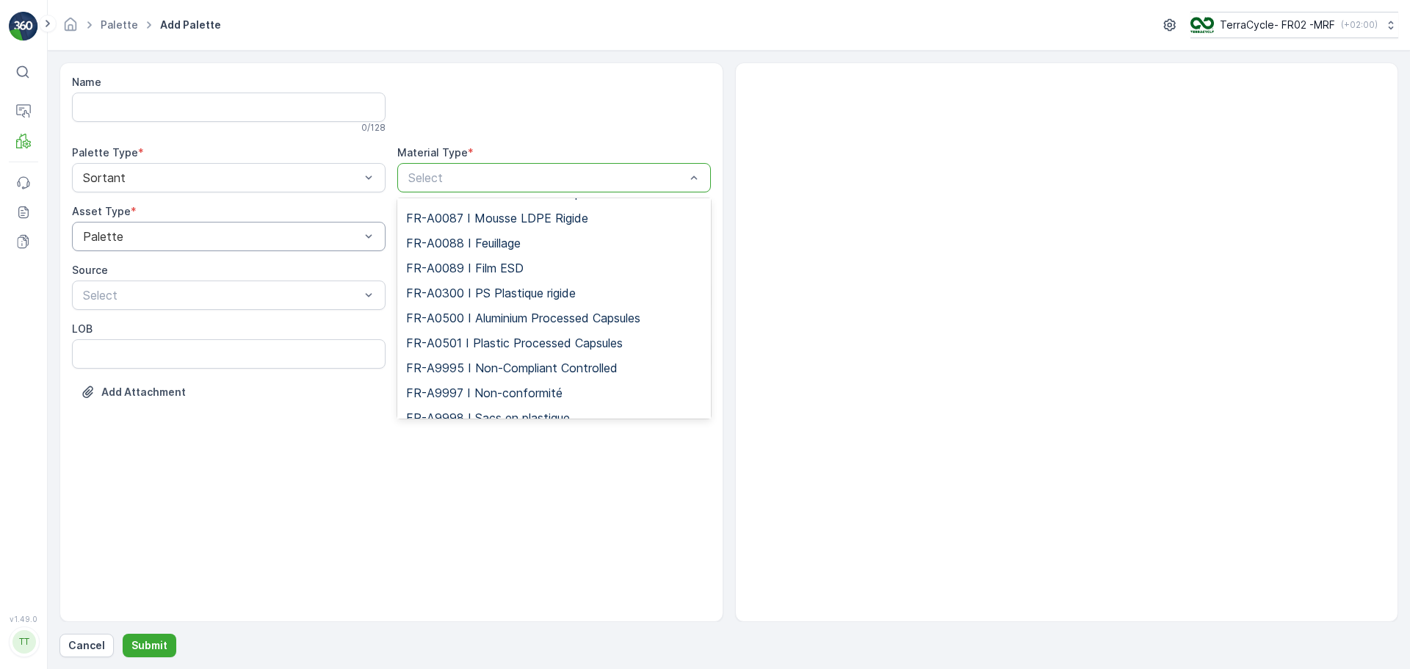
scroll to position [2129, 0]
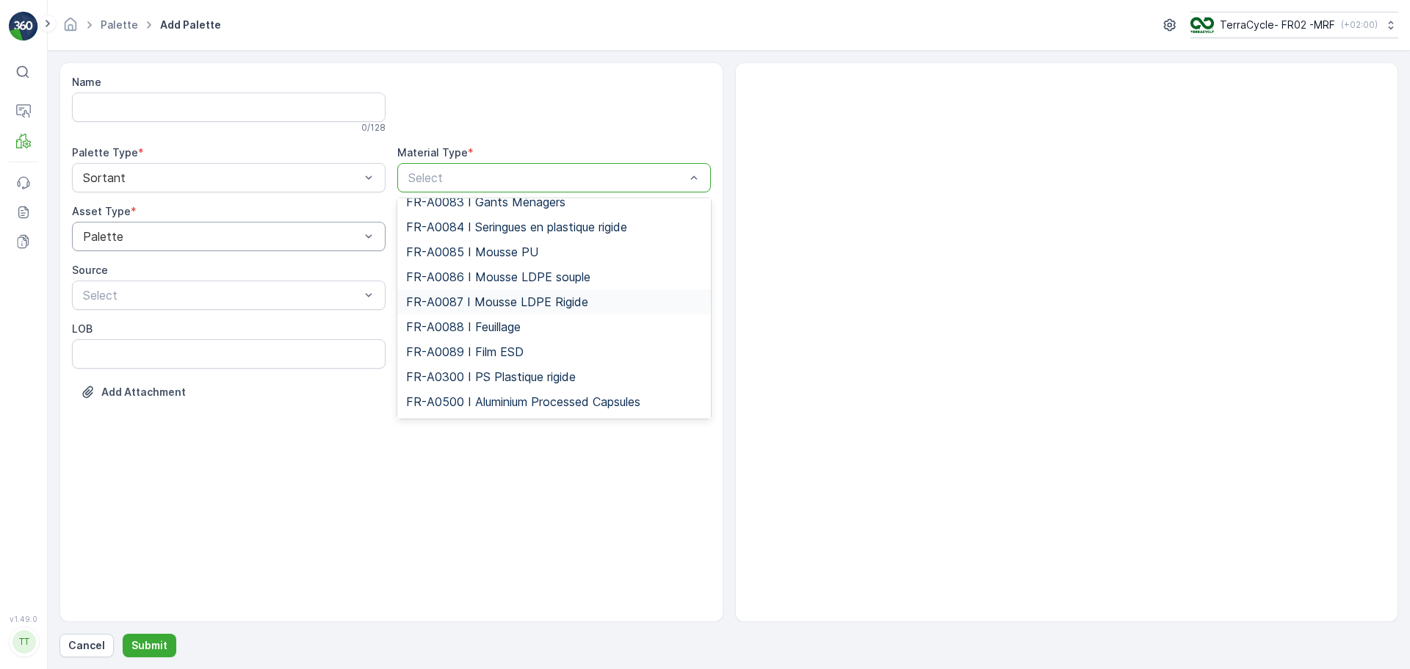
click at [502, 308] on span "FR-A0087 I Mousse LDPE Rigide" at bounding box center [497, 301] width 182 height 13
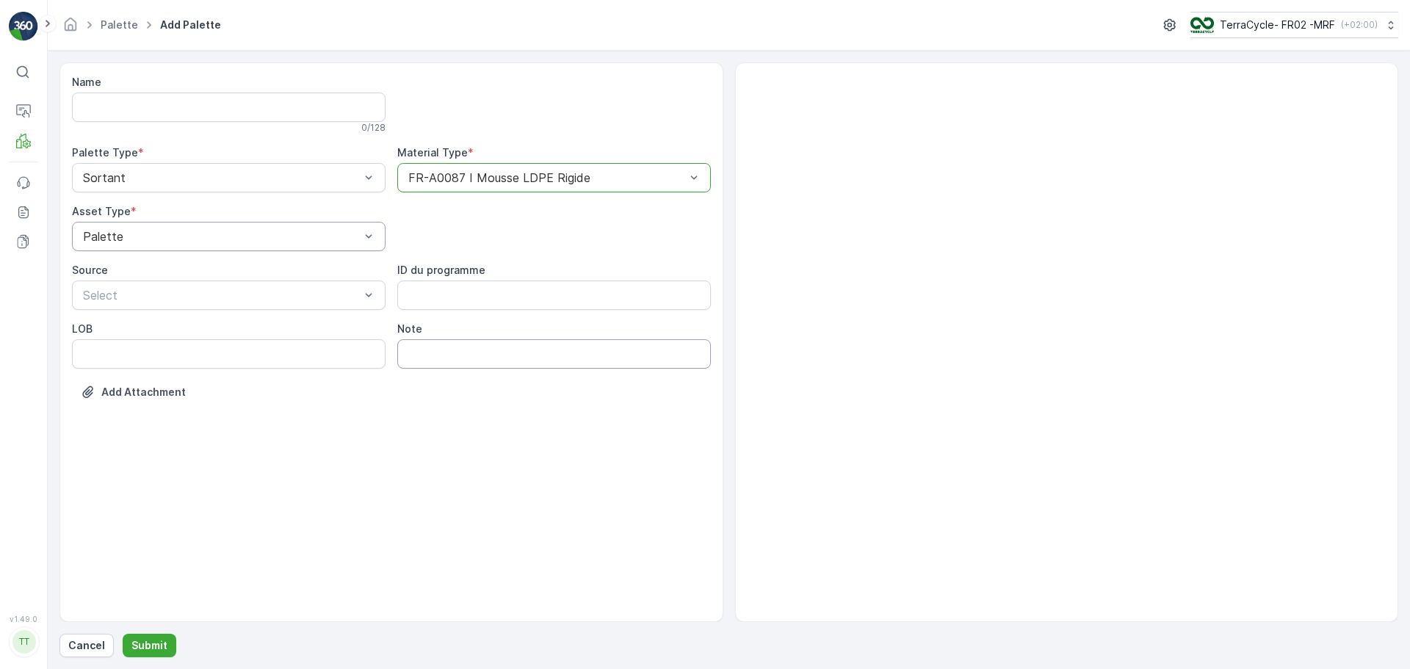
click at [413, 350] on input "Note" at bounding box center [554, 353] width 314 height 29
type input "Philips Sortation - Polystyrene"
click at [139, 301] on div at bounding box center [222, 295] width 280 height 13
click at [162, 357] on div "Sortant" at bounding box center [229, 356] width 296 height 13
click at [152, 648] on p "Submit" at bounding box center [149, 645] width 36 height 15
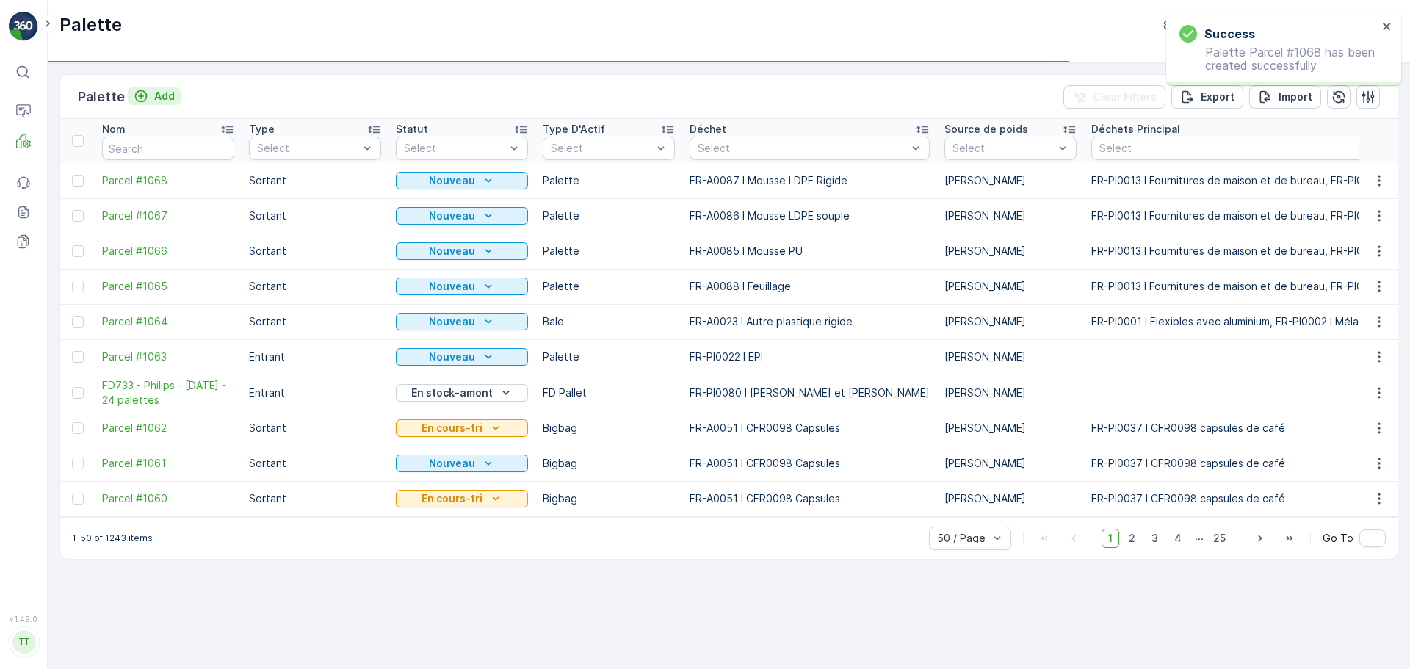
click at [157, 98] on p "Add" at bounding box center [164, 96] width 21 height 15
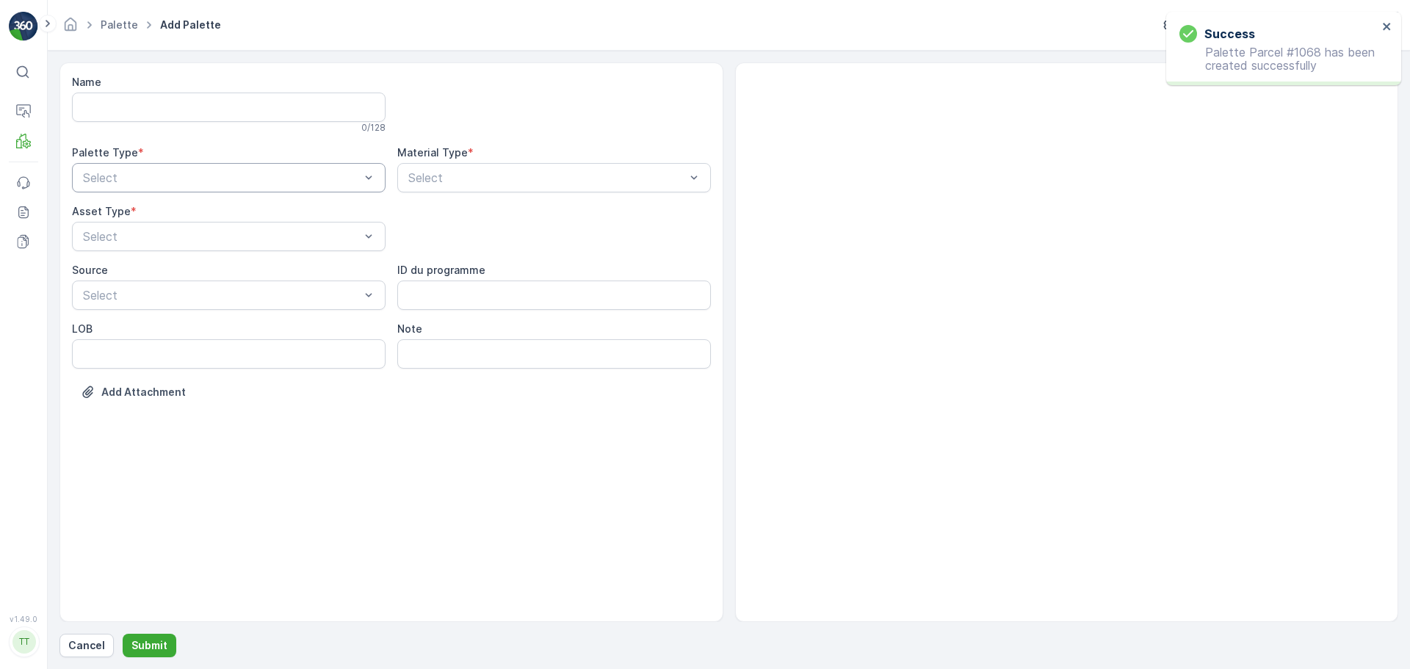
click at [134, 176] on div at bounding box center [222, 177] width 280 height 13
click at [145, 235] on div "Sortant" at bounding box center [229, 238] width 296 height 13
click at [164, 247] on div "Select" at bounding box center [229, 236] width 314 height 29
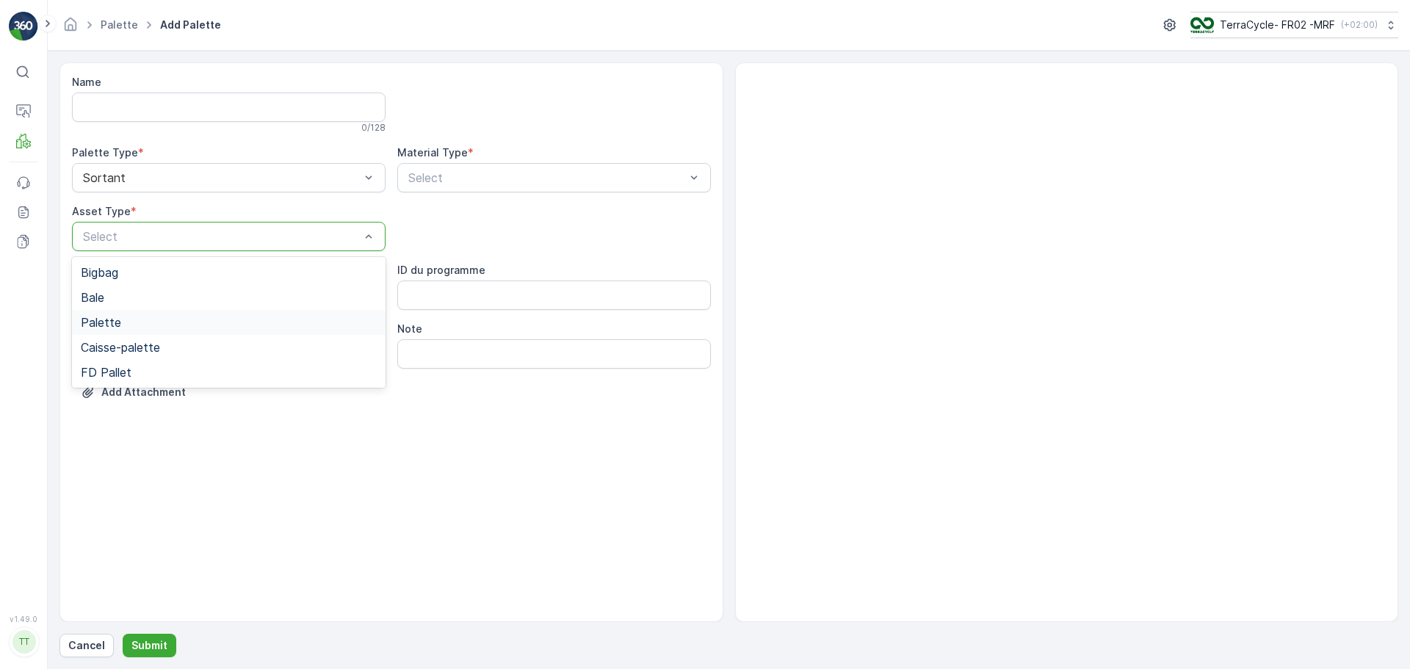
click at [151, 318] on div "Palette" at bounding box center [229, 322] width 296 height 13
click at [435, 173] on div at bounding box center [547, 177] width 280 height 13
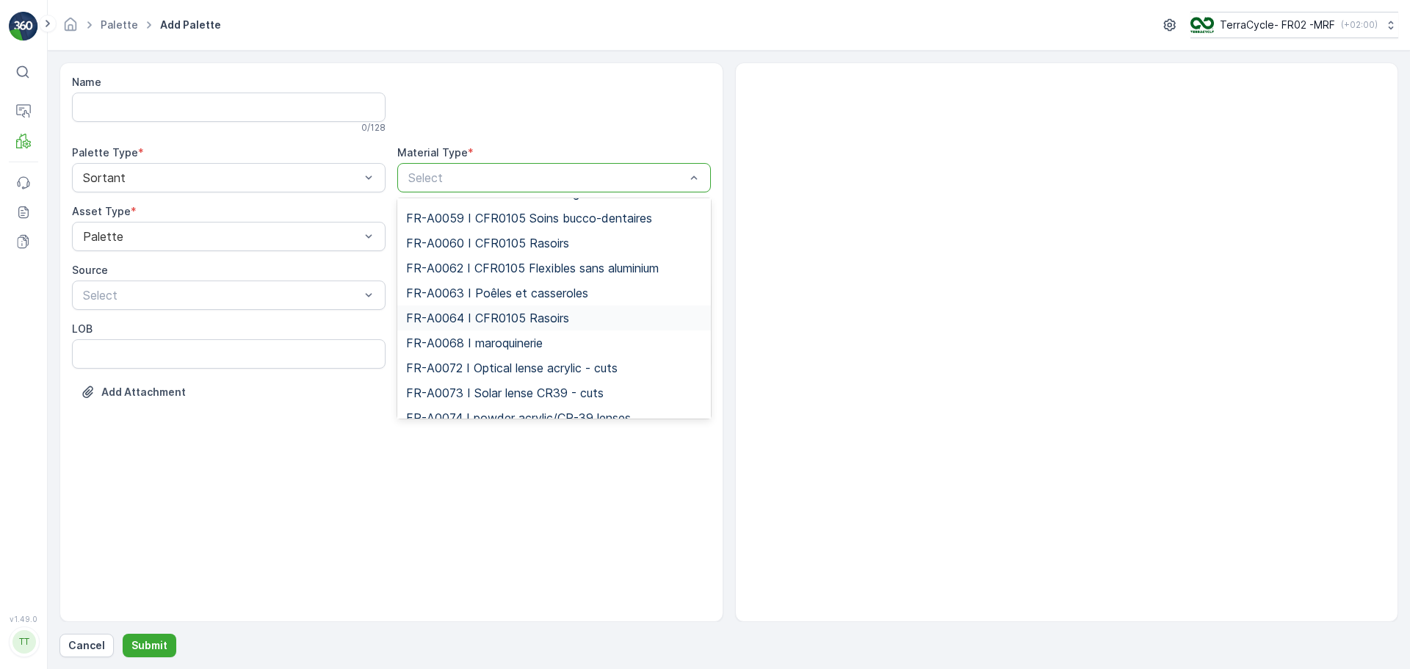
scroll to position [1762, 0]
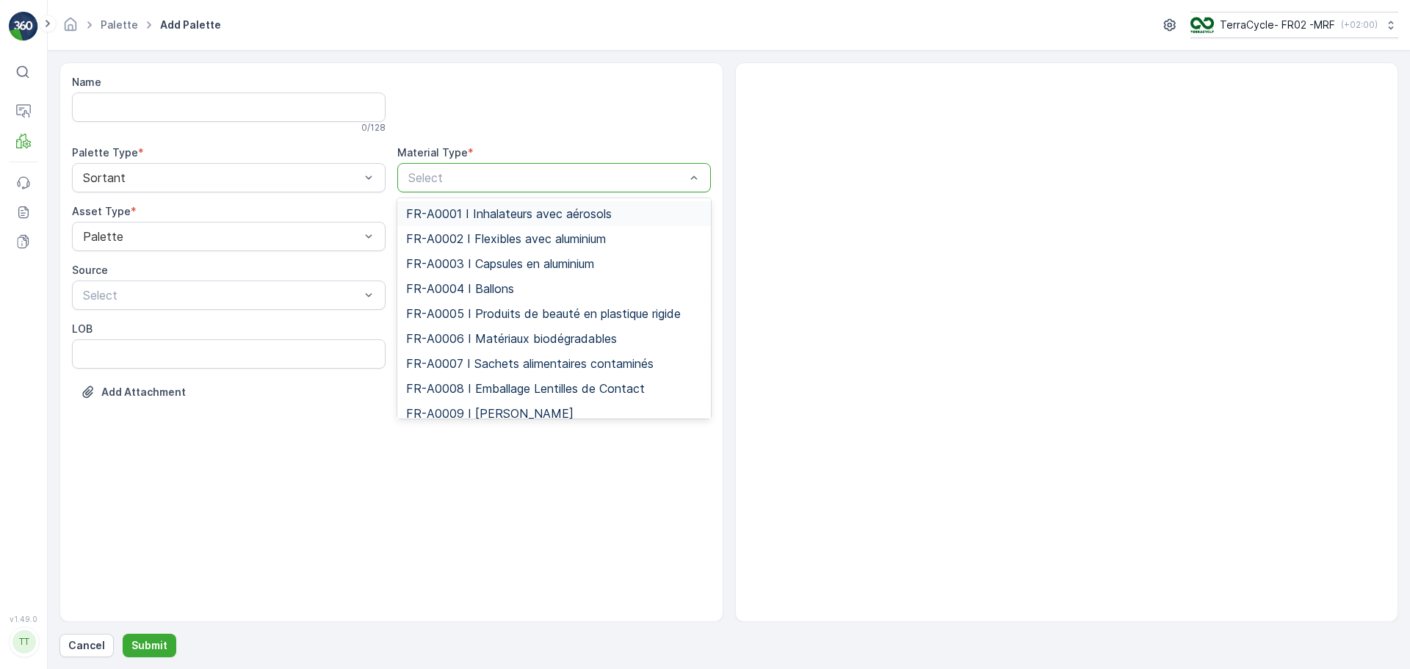
click at [449, 170] on p "Select" at bounding box center [546, 178] width 277 height 18
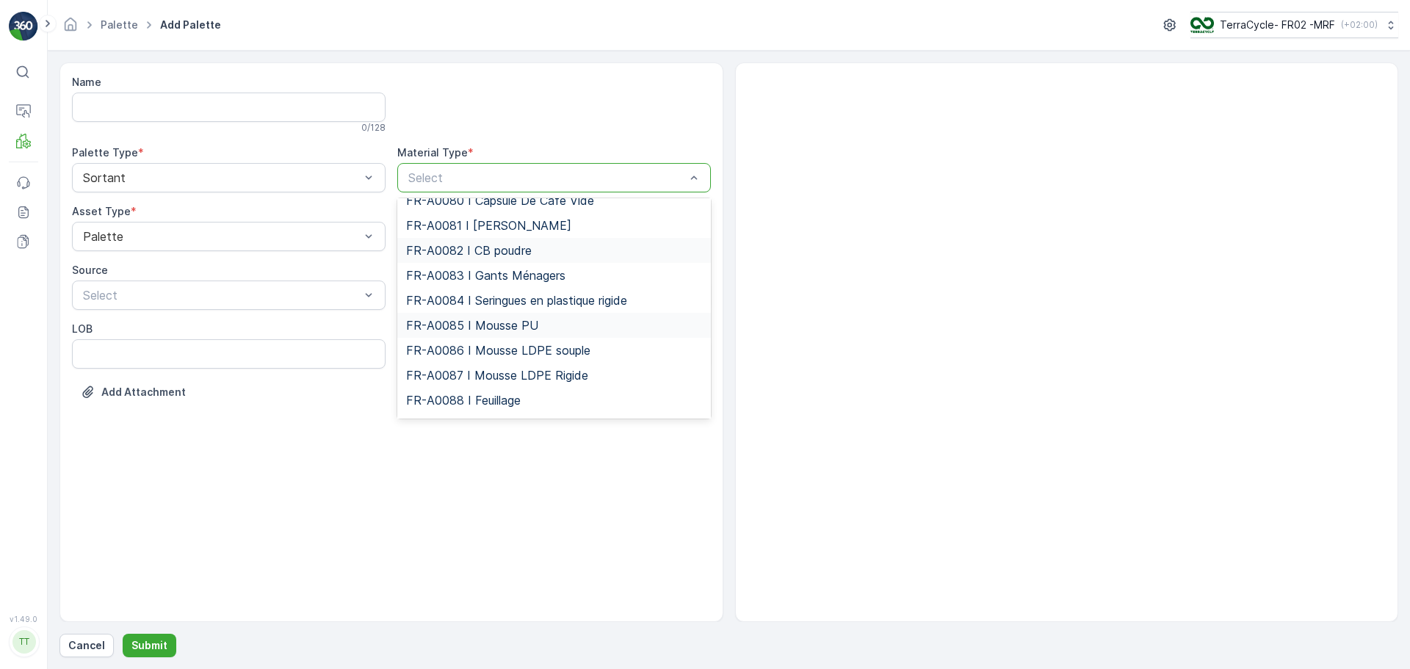
scroll to position [2129, 0]
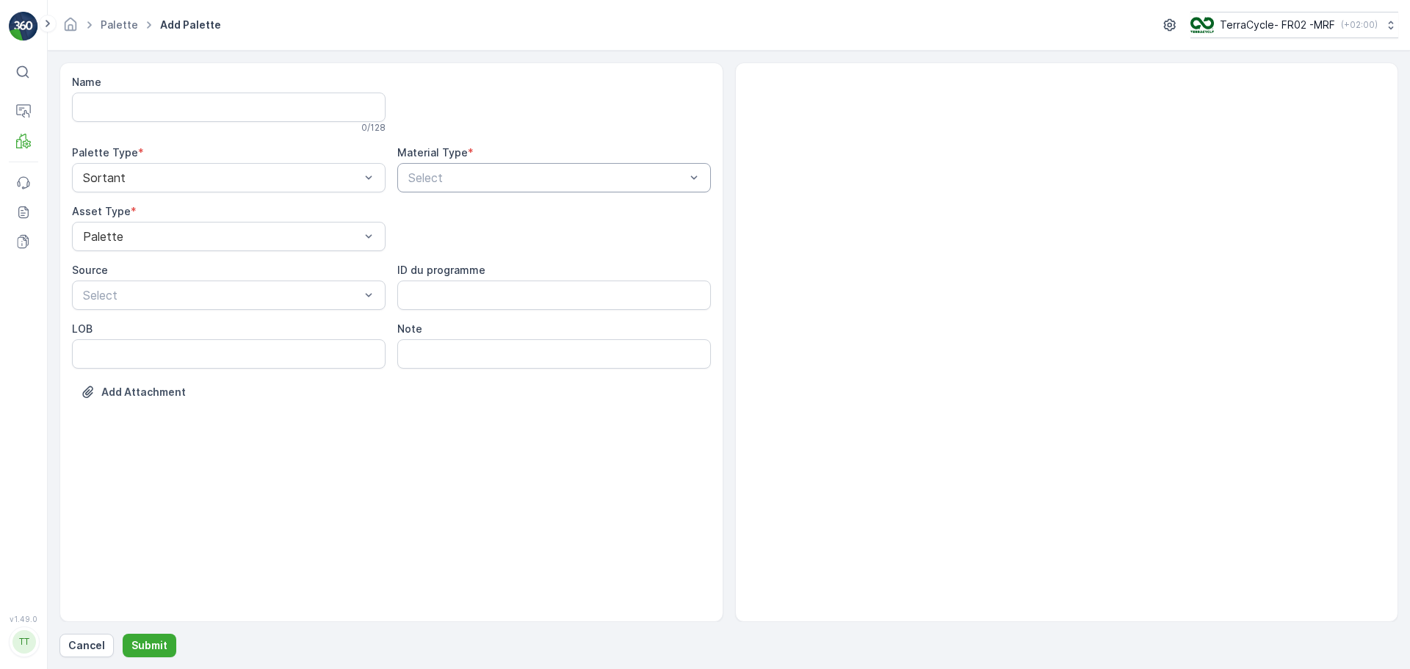
click at [572, 180] on div at bounding box center [547, 177] width 280 height 13
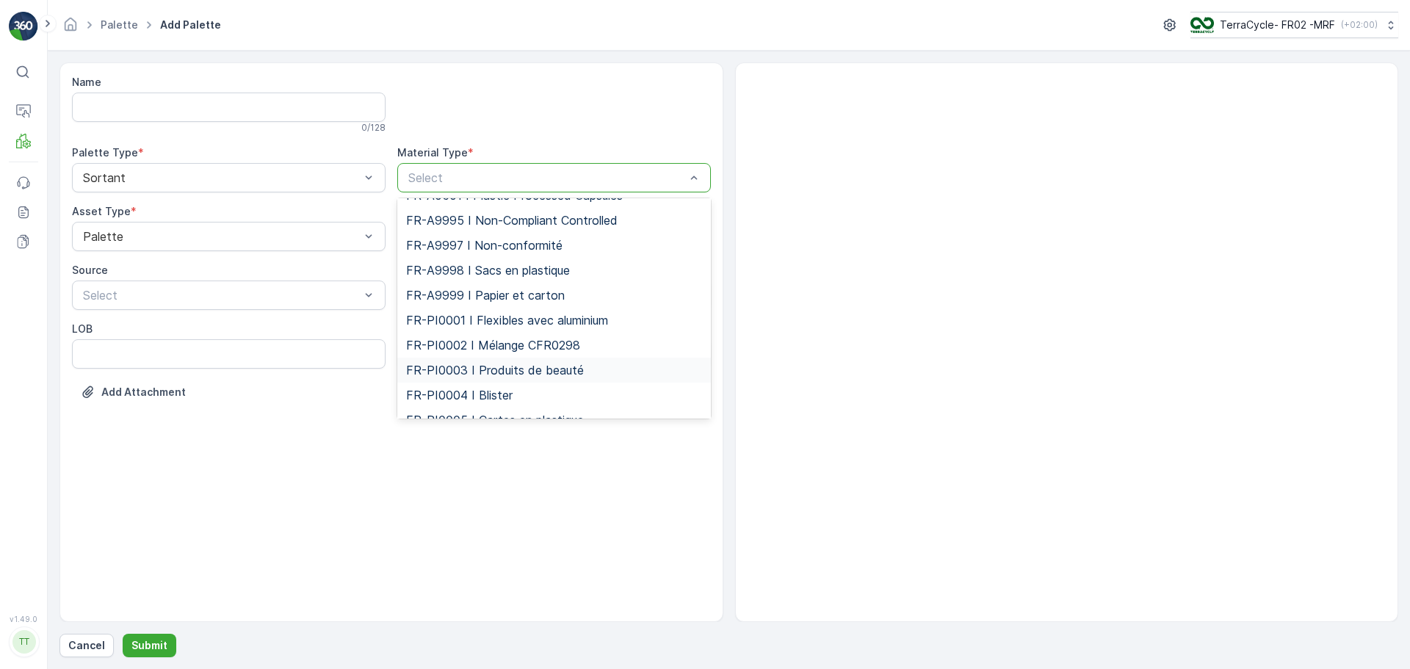
scroll to position [2339, 0]
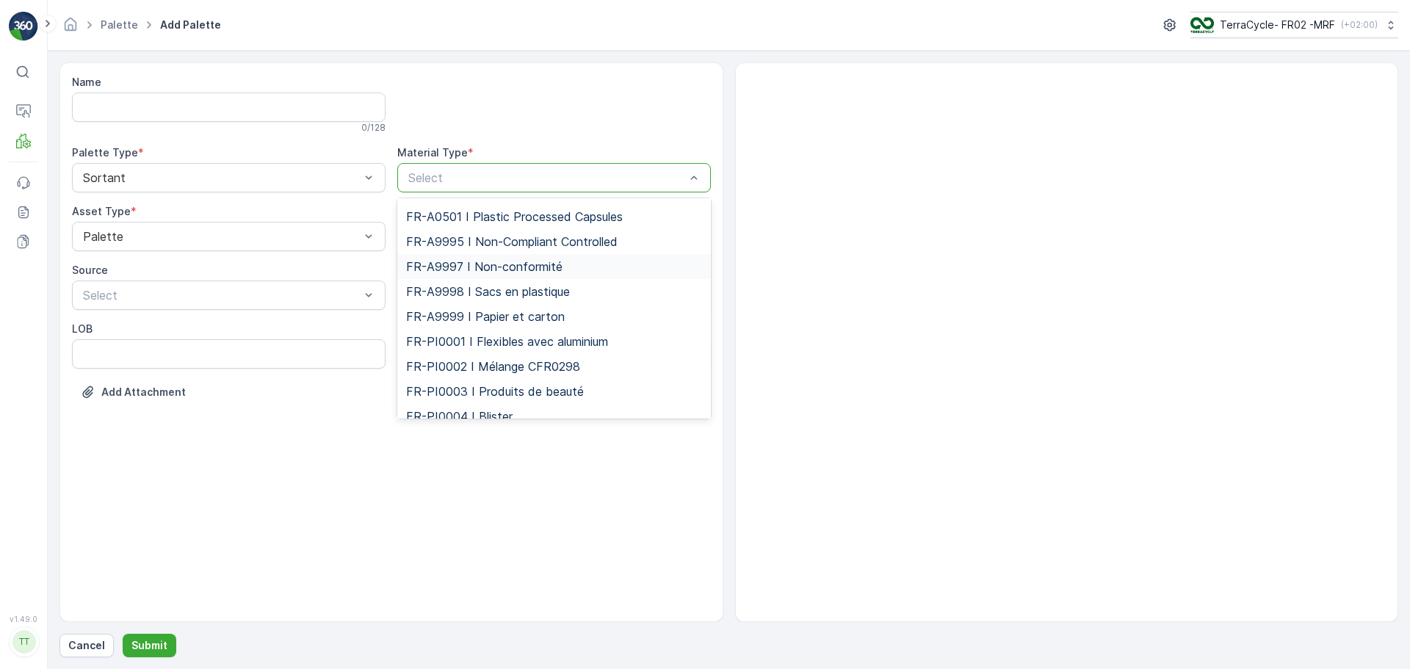
click at [478, 273] on span "FR-A9997 I Non-conformité" at bounding box center [484, 266] width 156 height 13
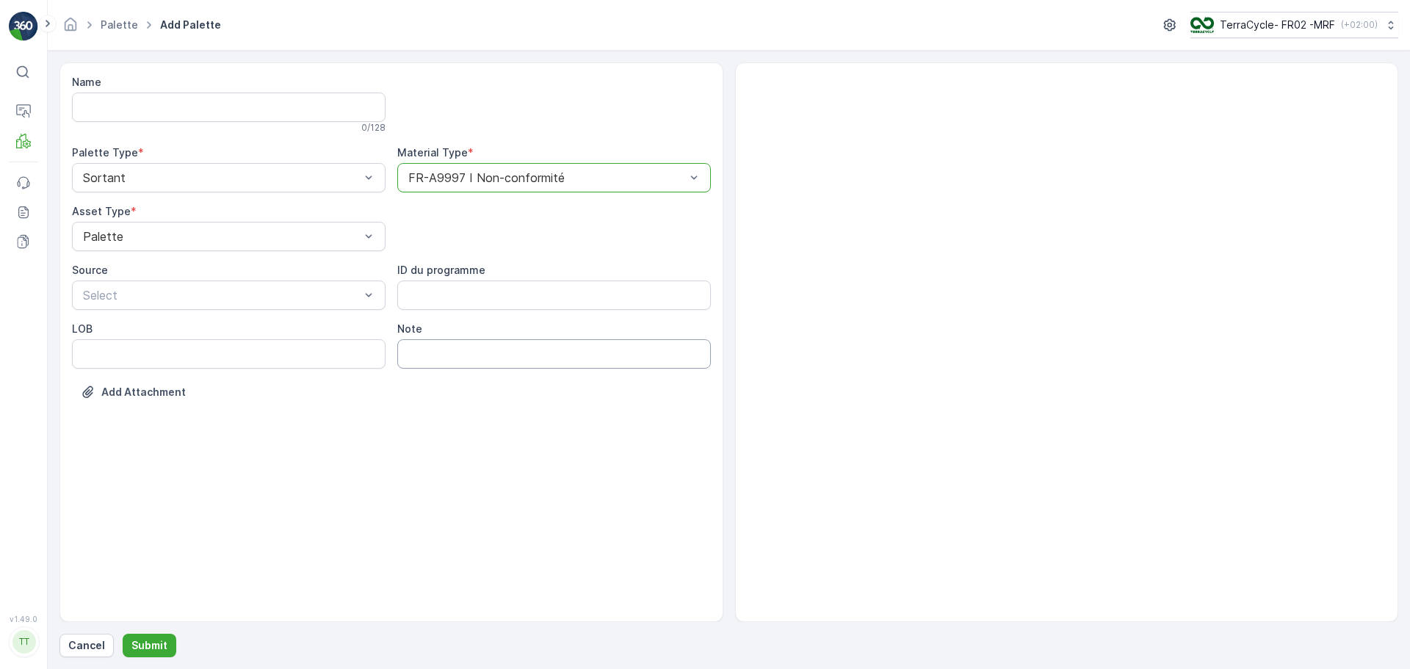
click at [450, 349] on input "Note" at bounding box center [554, 353] width 314 height 29
click at [527, 355] on input "Philips Sortation - incl ESD Foils" at bounding box center [554, 353] width 314 height 29
type input "Philips Sortation - incl. ESD Foils"
click at [104, 292] on div at bounding box center [222, 295] width 280 height 13
click at [159, 348] on div "Sortant" at bounding box center [229, 356] width 314 height 25
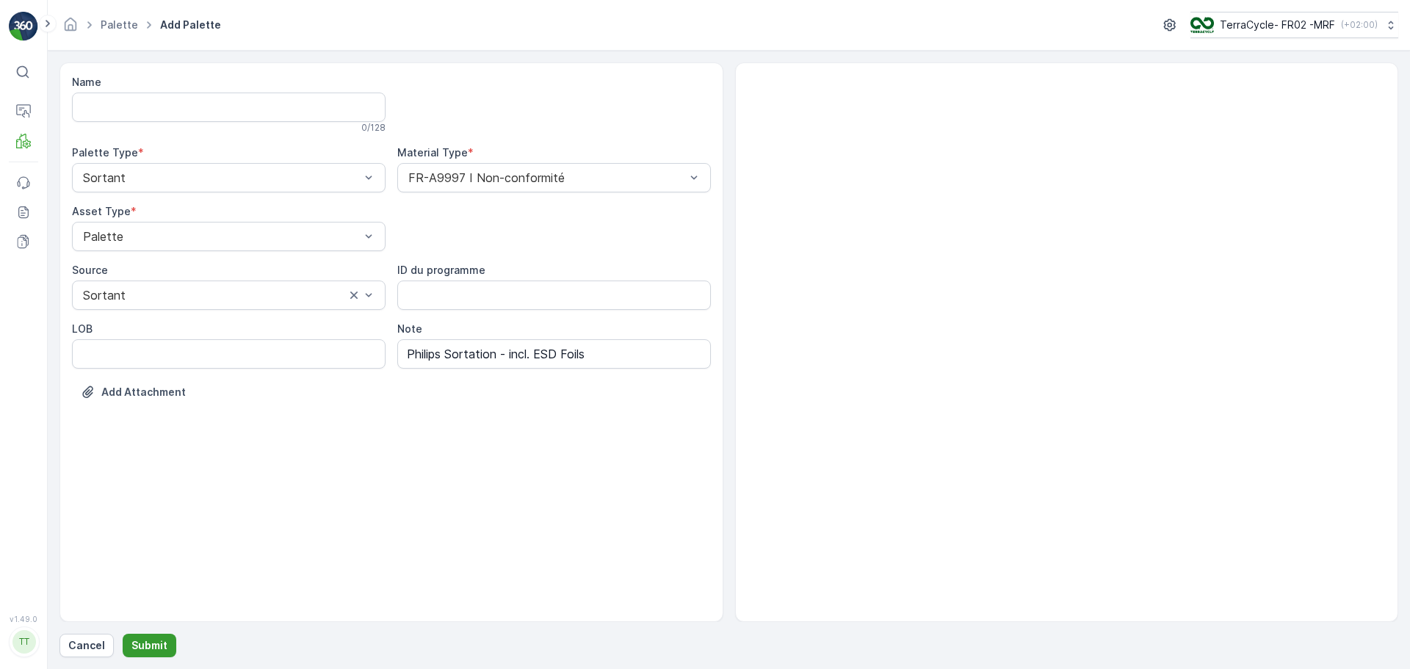
click at [148, 645] on p "Submit" at bounding box center [149, 645] width 36 height 15
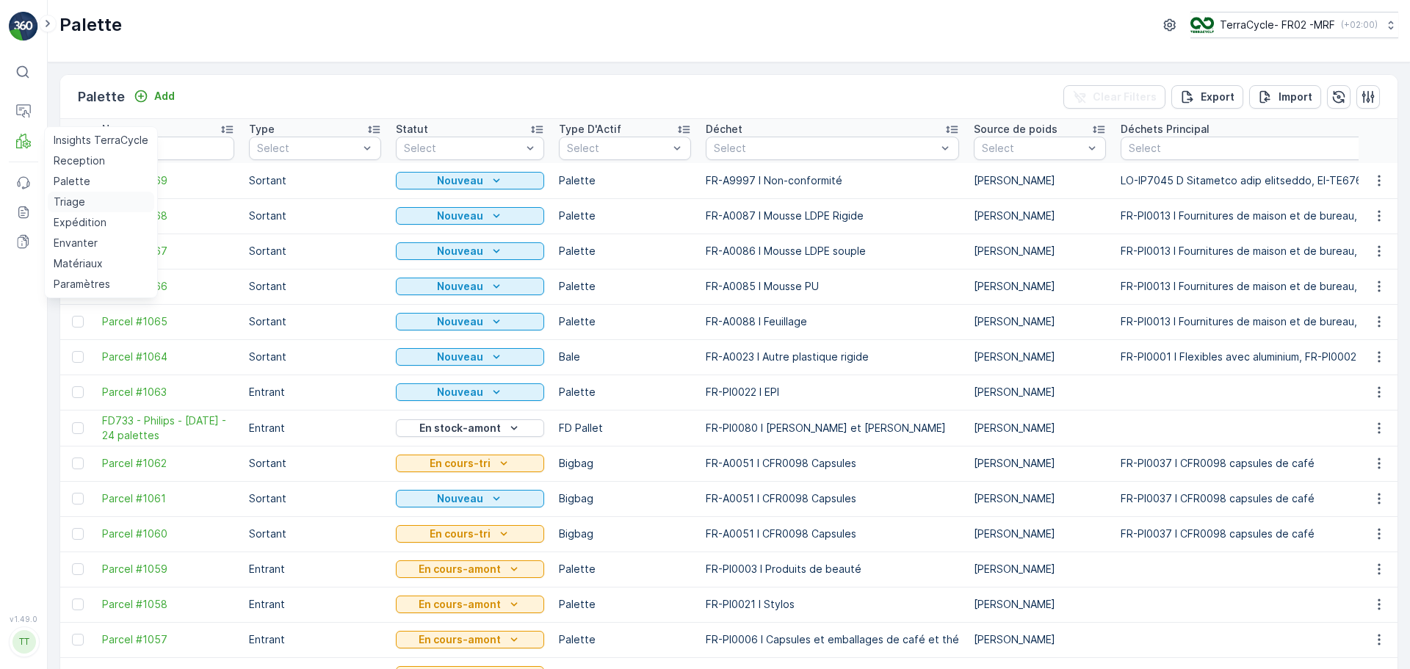
click at [79, 206] on p "Triage" at bounding box center [70, 202] width 32 height 15
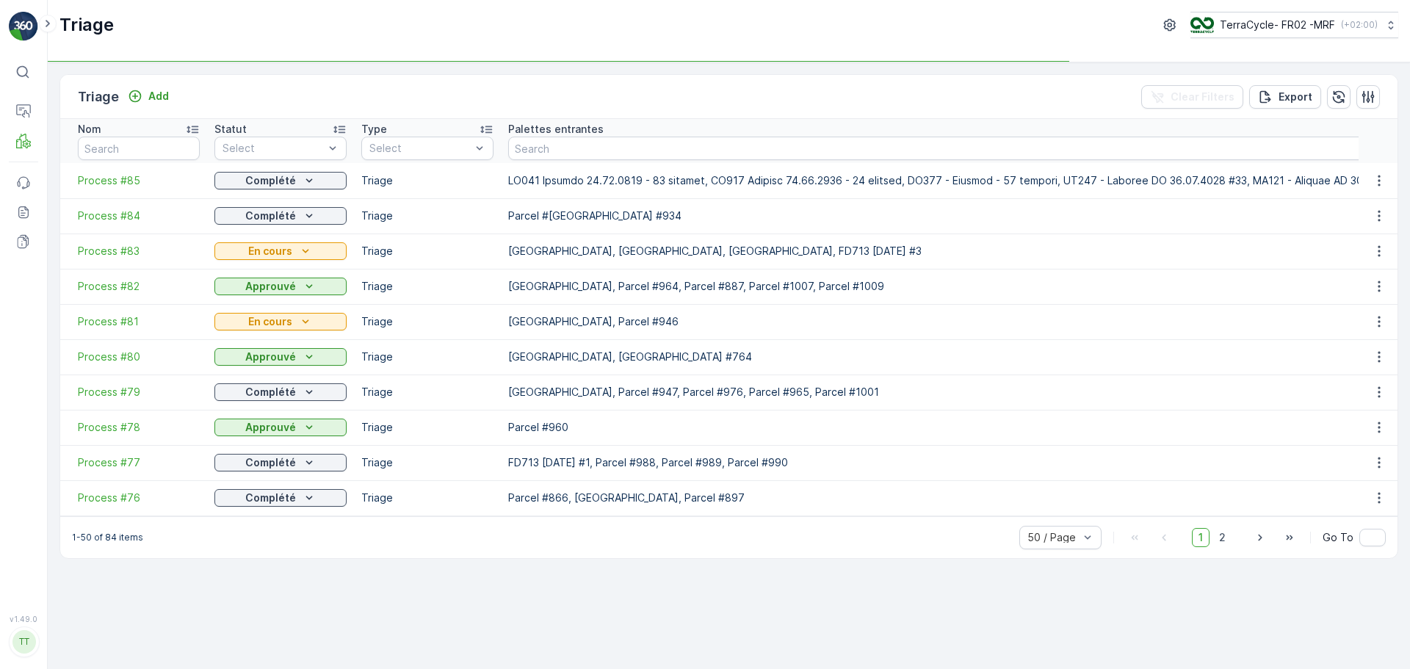
click at [106, 189] on td "Process #85" at bounding box center [133, 180] width 147 height 35
click at [106, 179] on span "Process #85" at bounding box center [139, 180] width 122 height 15
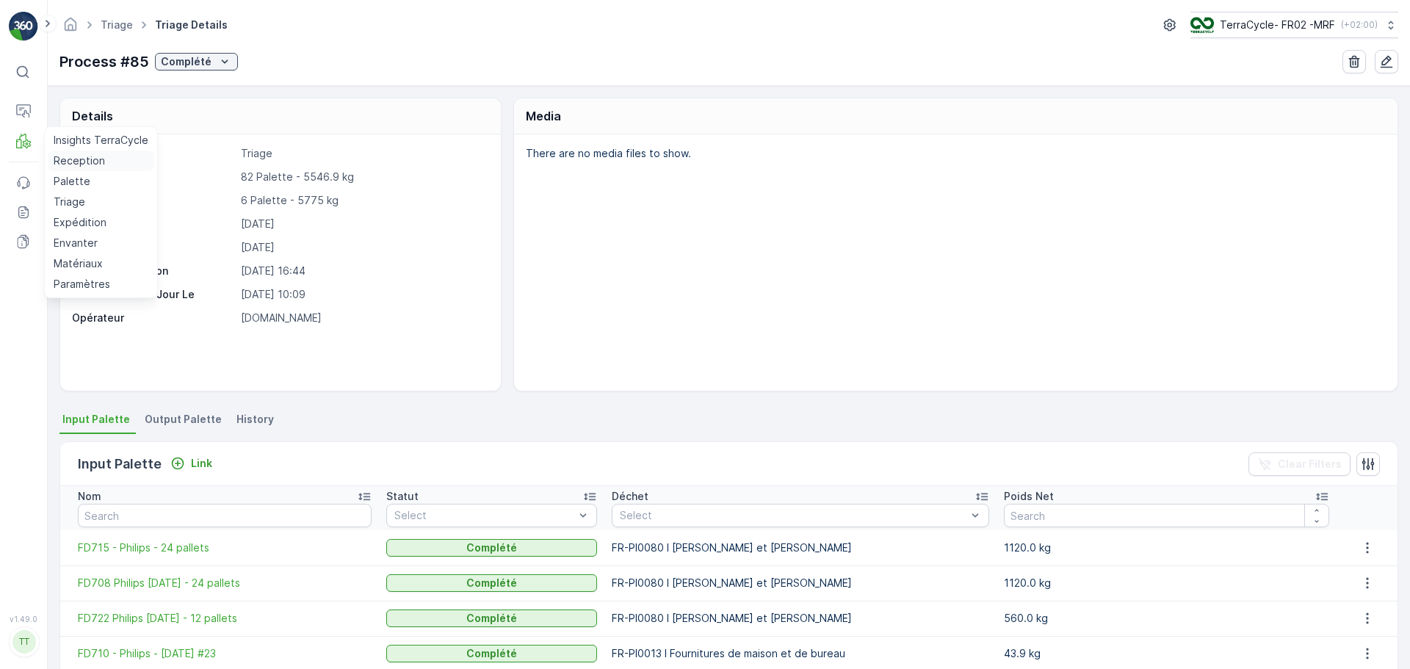
click at [77, 162] on p "Reception" at bounding box center [79, 160] width 51 height 15
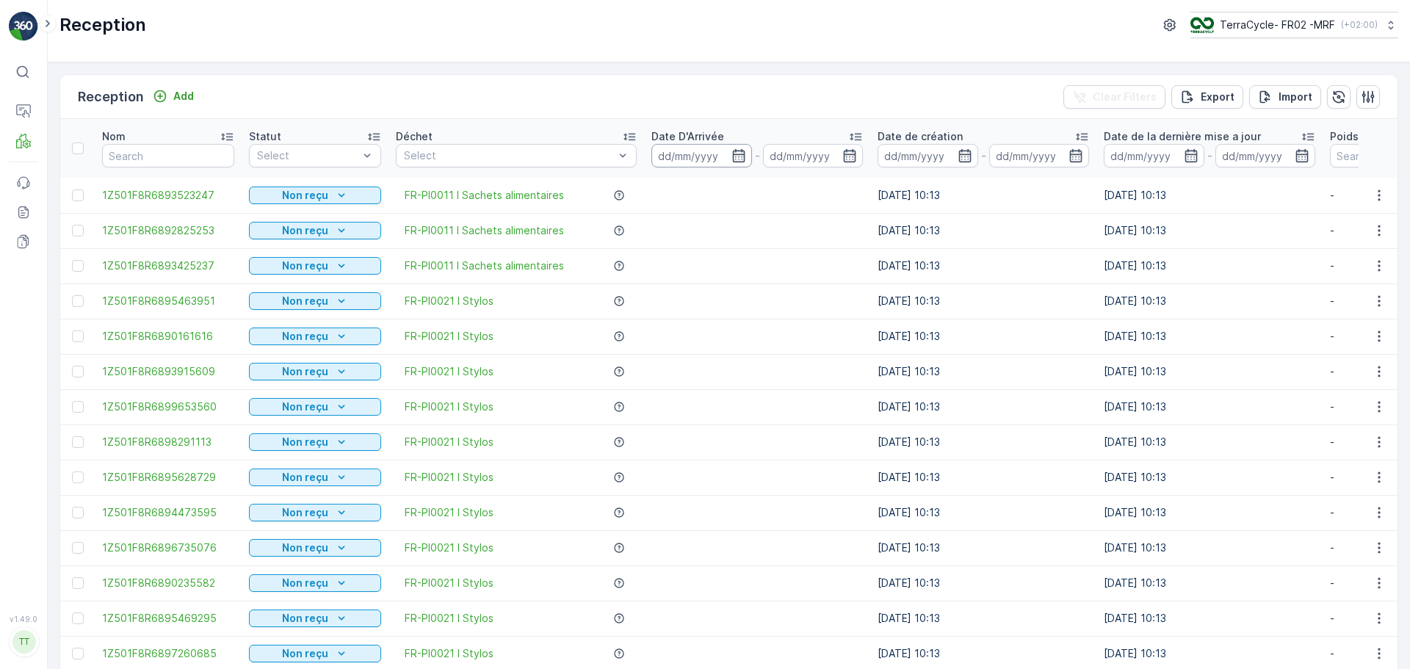
click at [714, 161] on input at bounding box center [701, 155] width 101 height 23
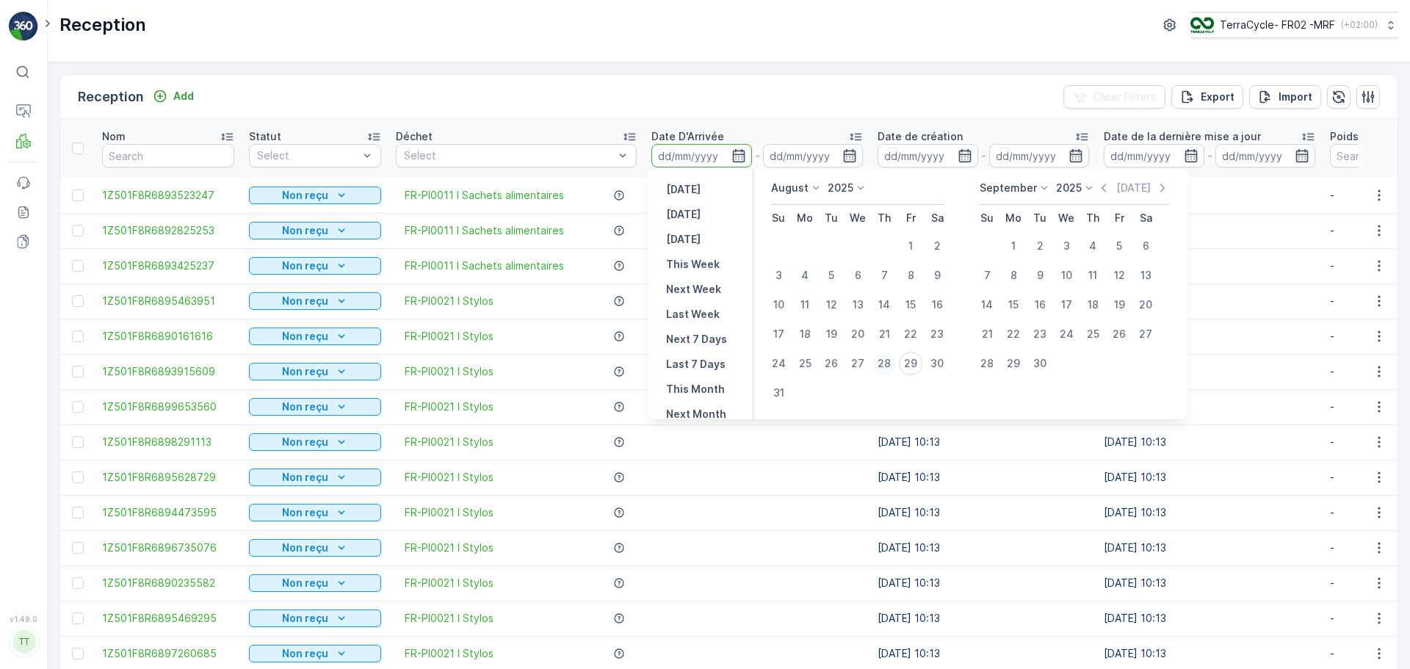
click at [884, 369] on div "28" at bounding box center [883, 363] width 23 height 23
type input "28.08.2025"
click at [884, 369] on div "28" at bounding box center [883, 363] width 23 height 23
type input "28.08.2025"
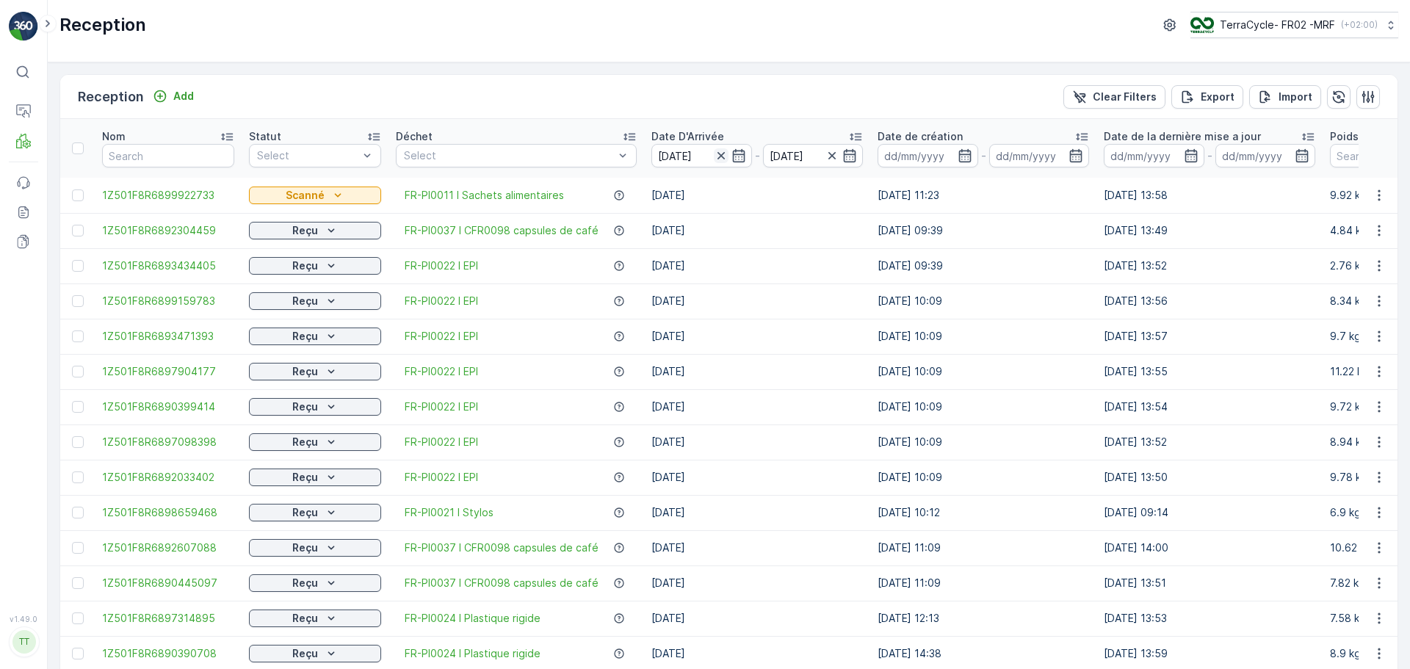
click at [714, 149] on icon "button" at bounding box center [721, 155] width 15 height 15
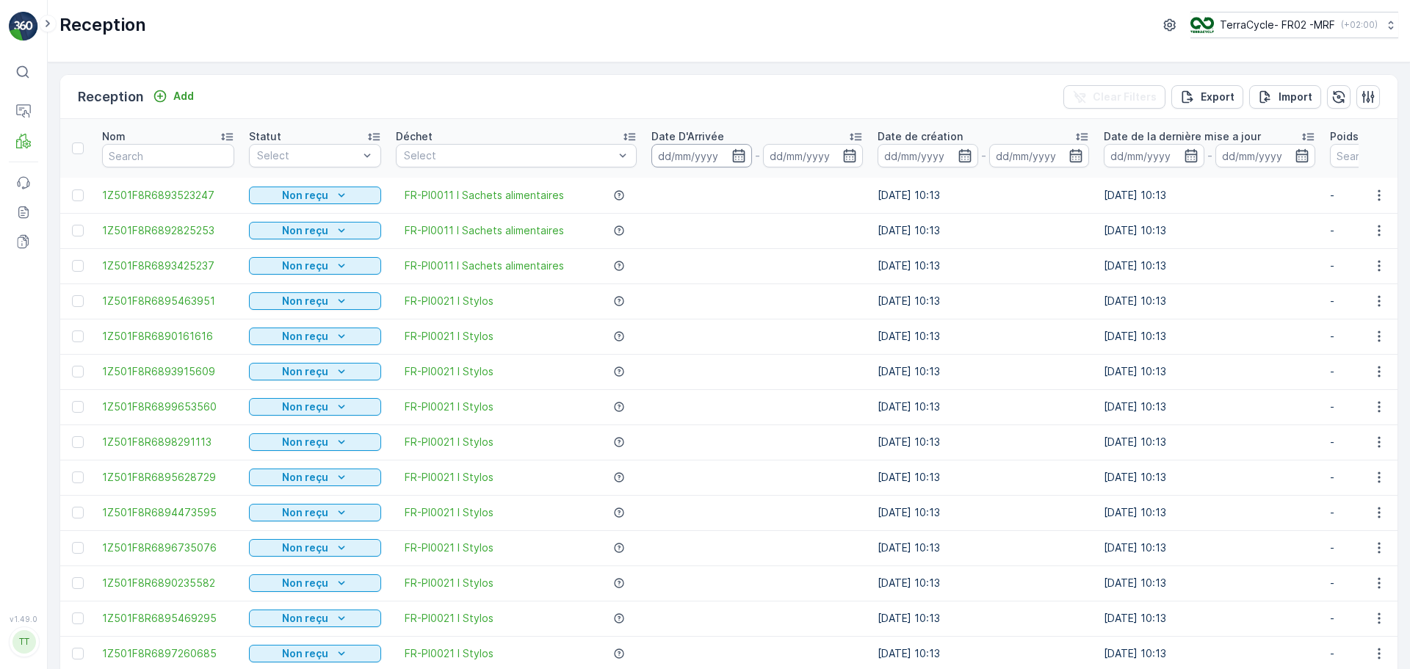
click at [700, 159] on input at bounding box center [701, 155] width 101 height 23
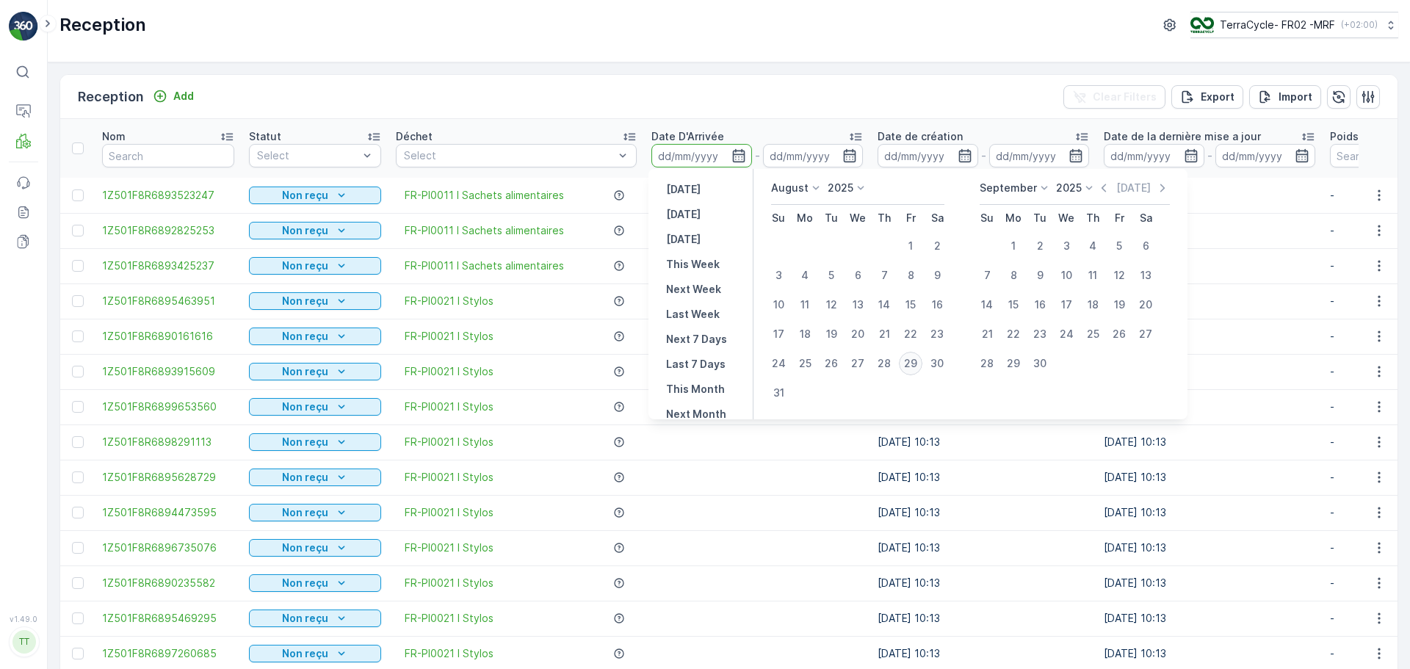
click at [911, 361] on div "29" at bounding box center [910, 363] width 23 height 23
type input "29.08.2025"
click at [911, 361] on div "29" at bounding box center [910, 363] width 23 height 23
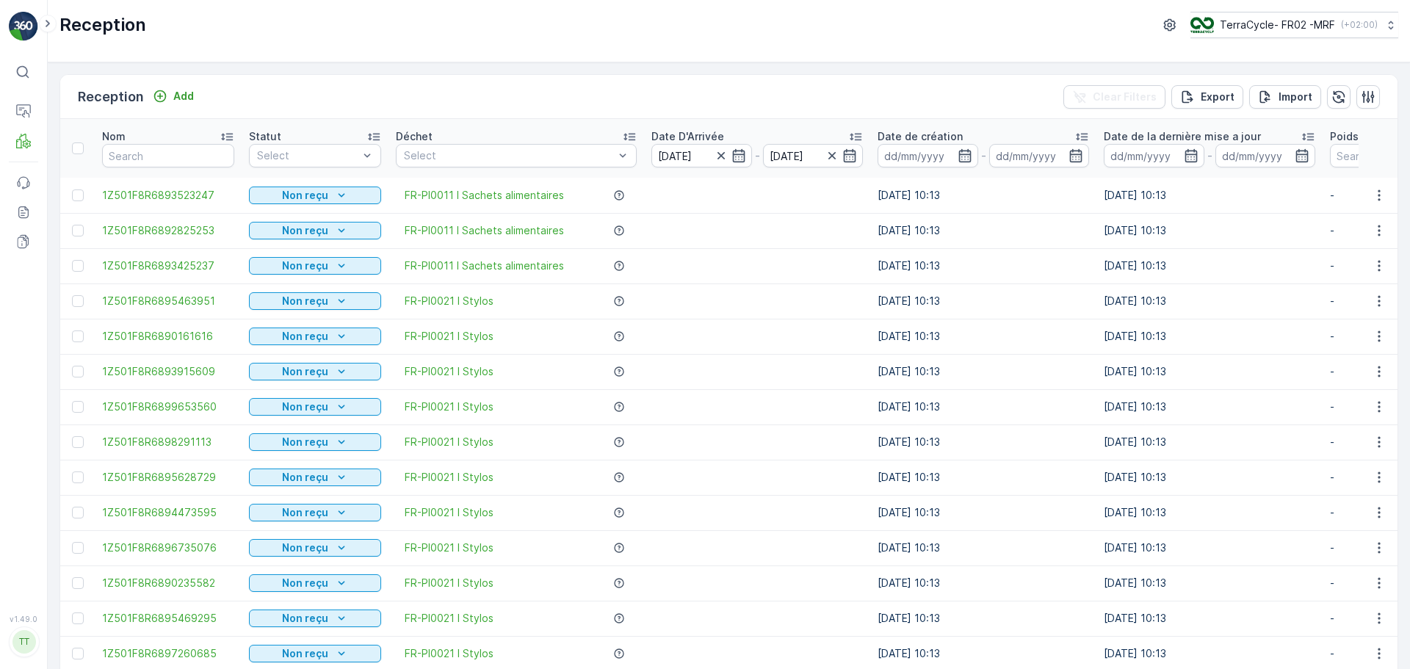
type input "29.08.2025"
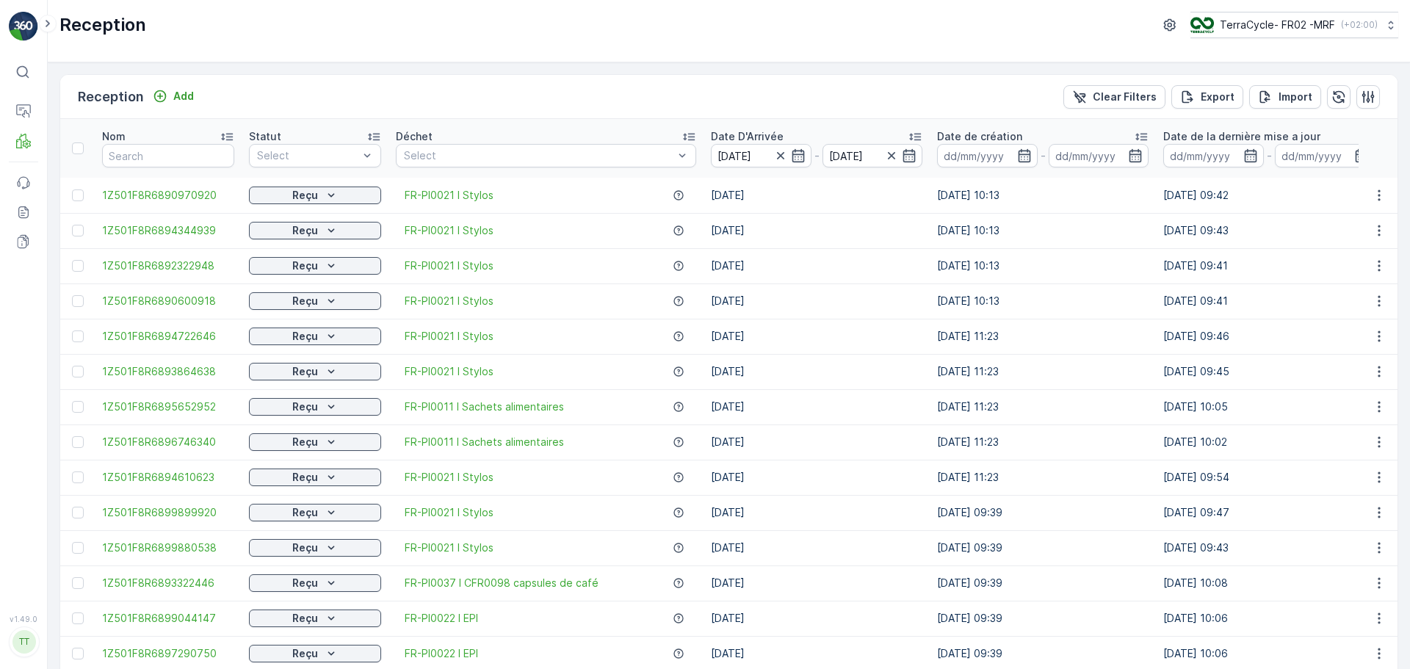
scroll to position [734, 0]
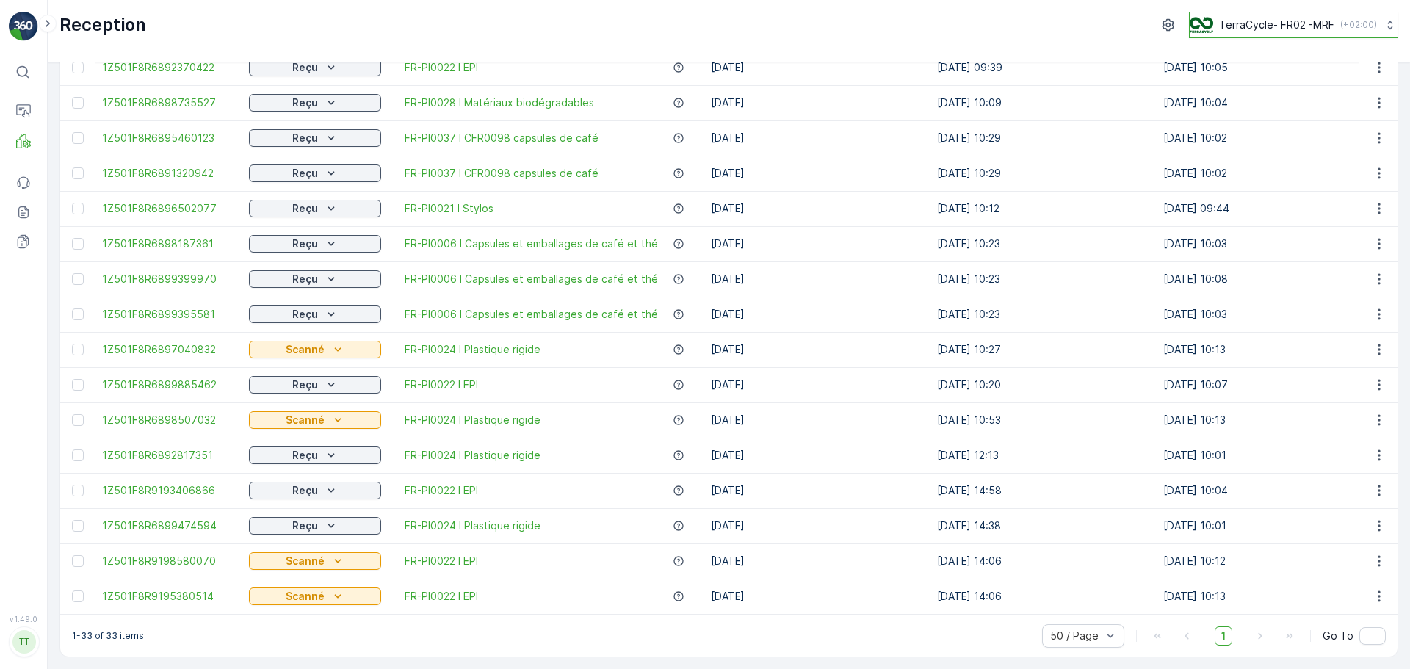
click at [1292, 35] on button "TerraCycle- FR02 -MRF ( +02:00 )" at bounding box center [1293, 25] width 209 height 26
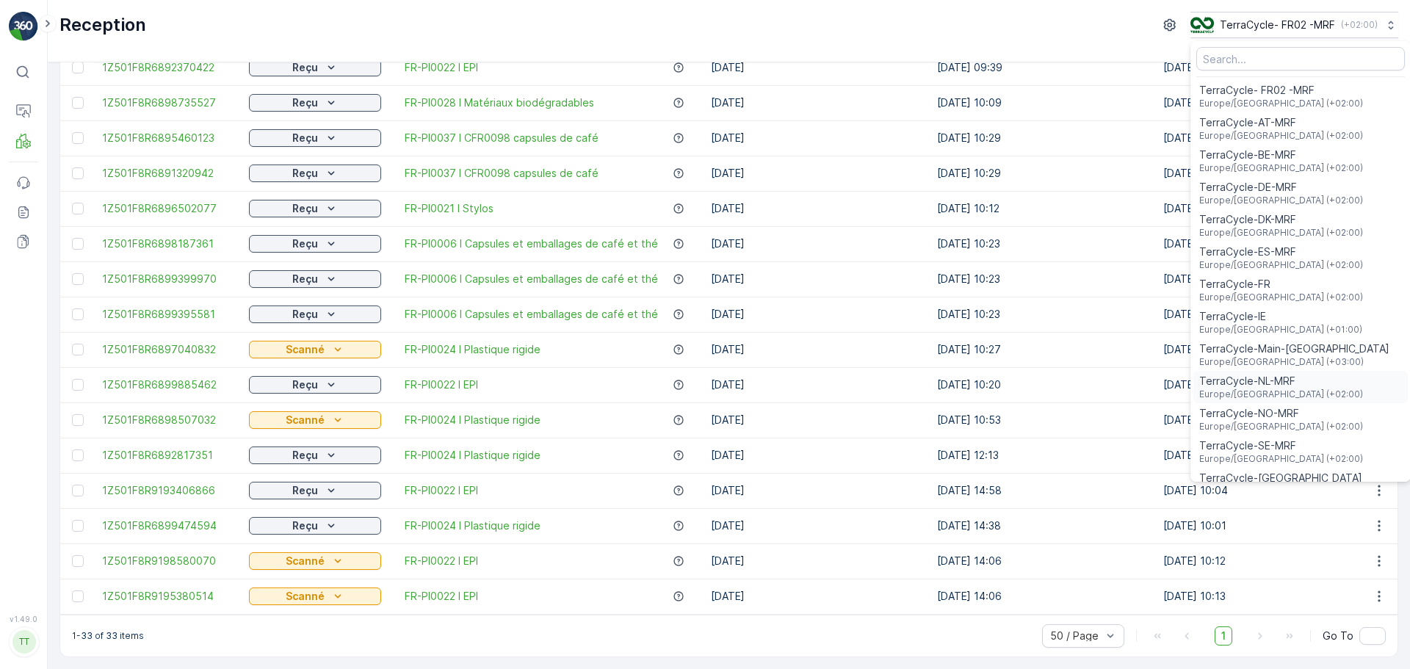
click at [1290, 392] on span "Europe/Amsterdam (+02:00)" at bounding box center [1281, 394] width 164 height 12
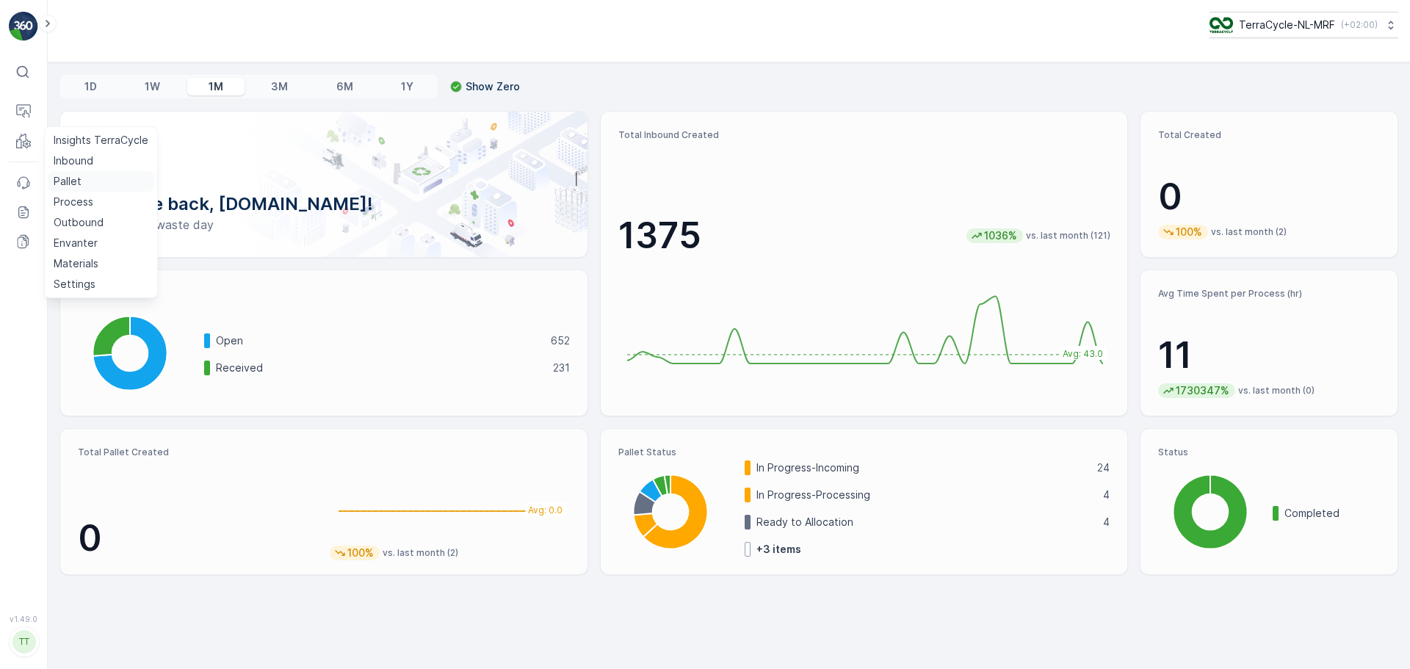
click at [76, 184] on p "Pallet" at bounding box center [68, 181] width 28 height 15
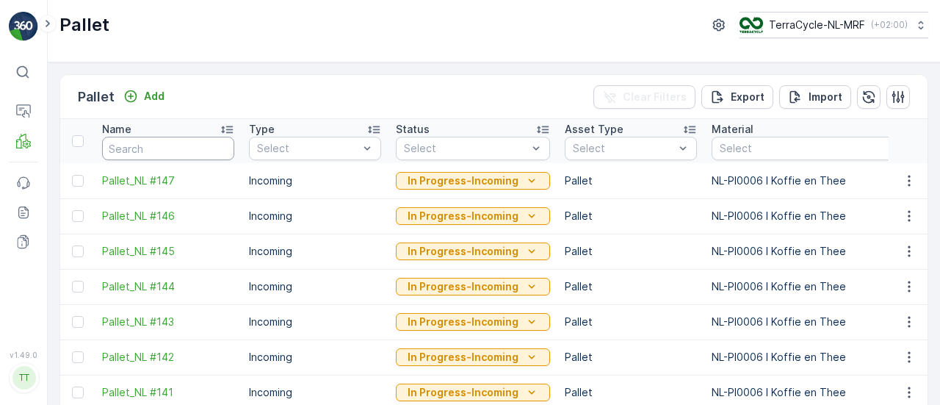
click at [142, 150] on input "text" at bounding box center [168, 148] width 132 height 23
type input "FD"
click at [147, 145] on input "FD" at bounding box center [168, 148] width 132 height 23
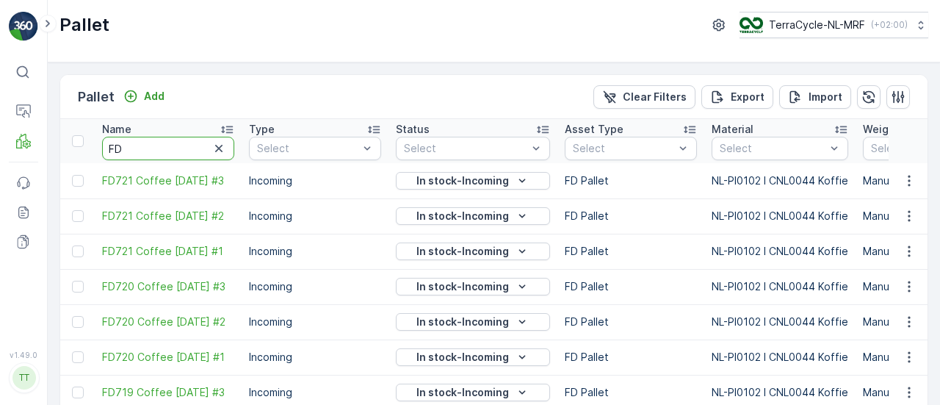
click at [147, 145] on input "FD" at bounding box center [168, 148] width 132 height 23
type input "FD719"
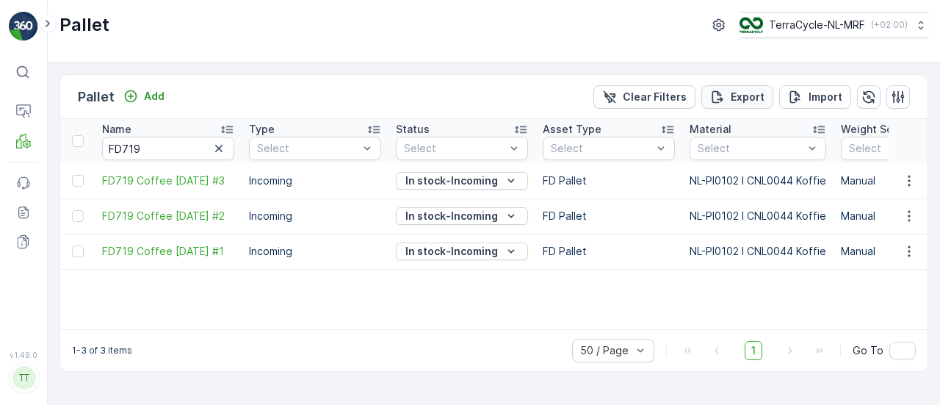
click at [751, 87] on button "Export" at bounding box center [737, 96] width 72 height 23
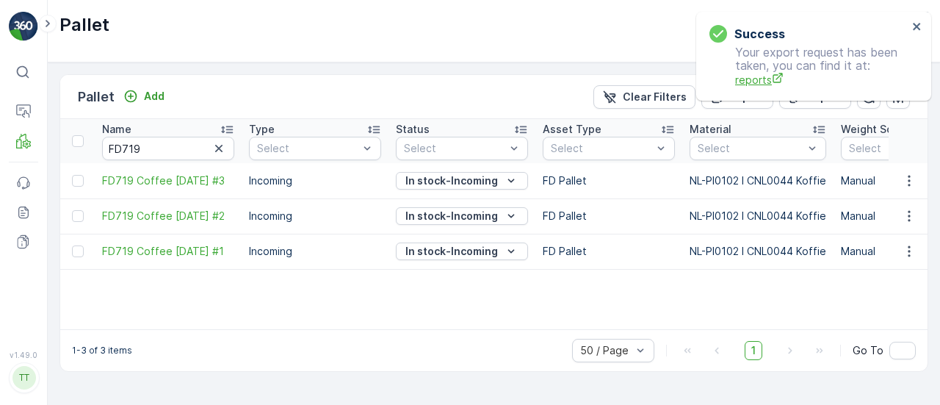
click at [744, 85] on span "reports" at bounding box center [821, 79] width 173 height 15
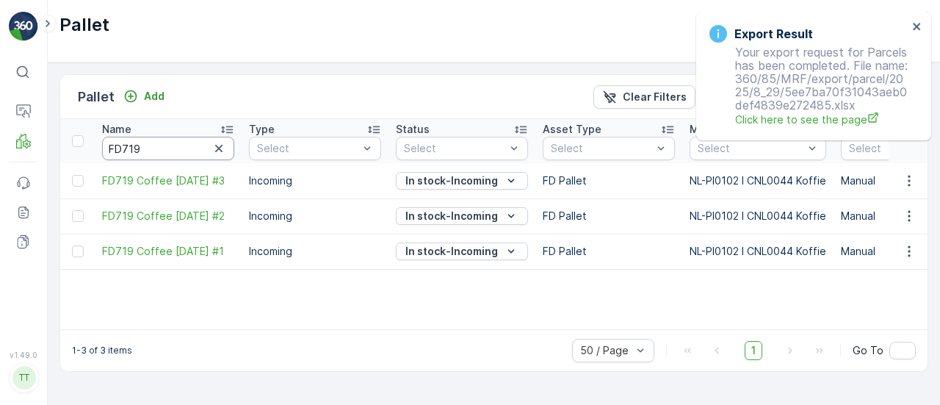
click at [178, 142] on input "FD719" at bounding box center [168, 148] width 132 height 23
type input "FD720"
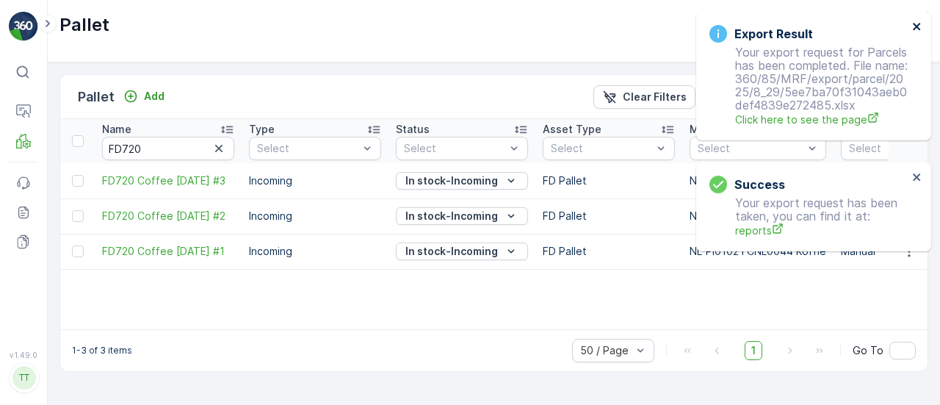
click at [917, 32] on icon "close" at bounding box center [917, 27] width 10 height 12
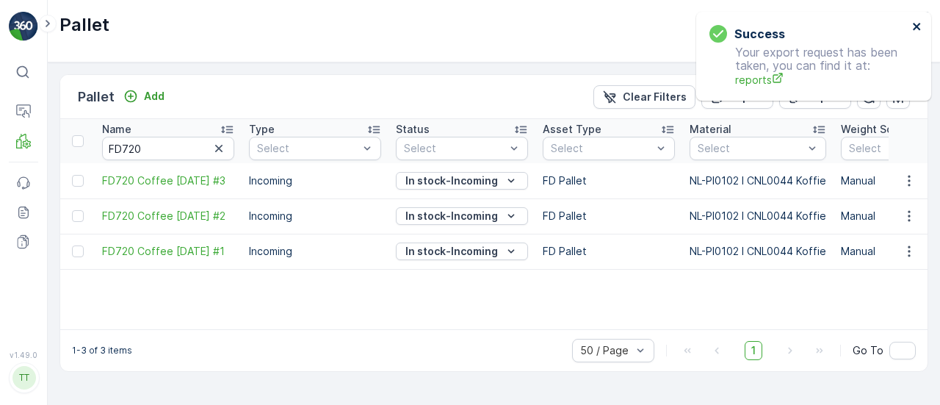
click at [915, 26] on icon "close" at bounding box center [916, 26] width 7 height 7
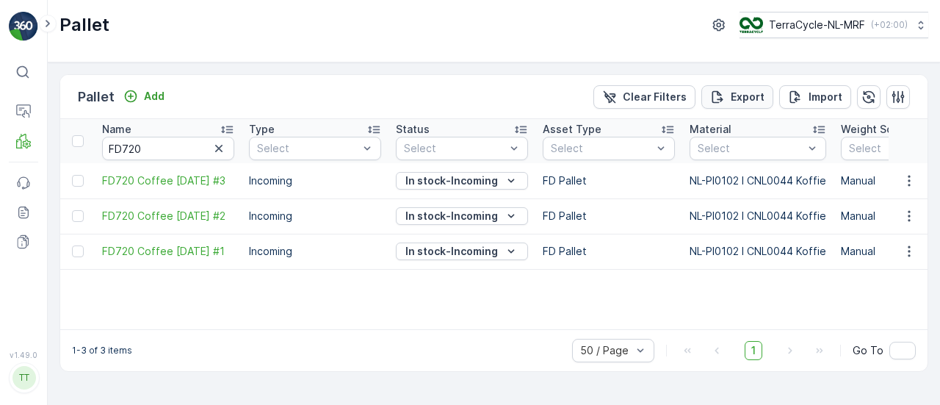
click at [756, 90] on p "Export" at bounding box center [748, 97] width 34 height 15
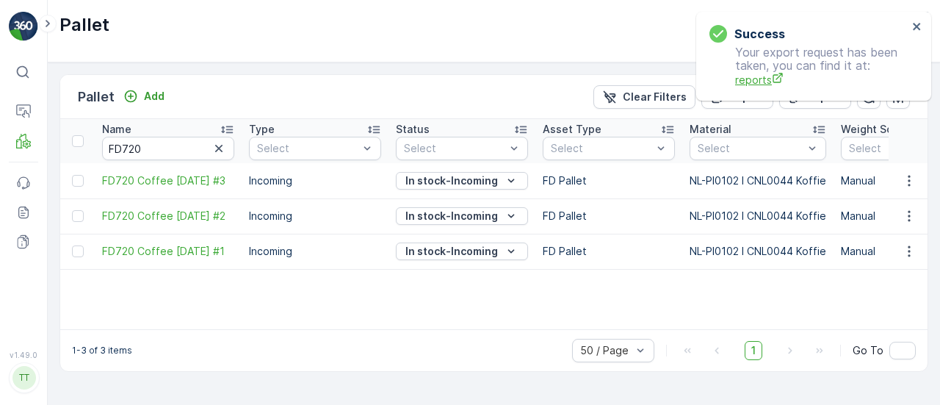
click at [764, 85] on span "reports" at bounding box center [821, 79] width 173 height 15
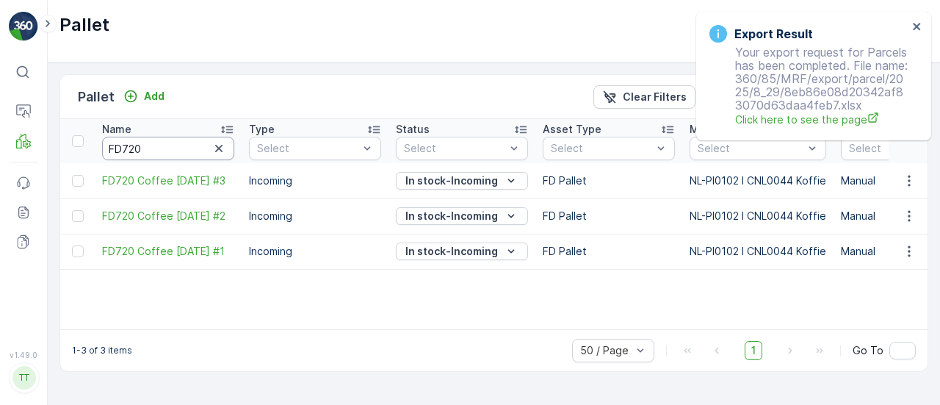
click at [197, 137] on input "FD720" at bounding box center [168, 148] width 132 height 23
type input "FD721"
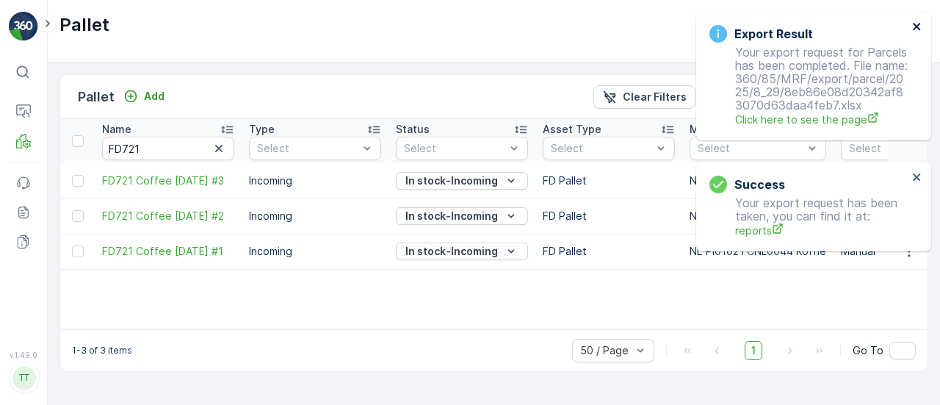
click at [918, 29] on icon "close" at bounding box center [916, 26] width 7 height 7
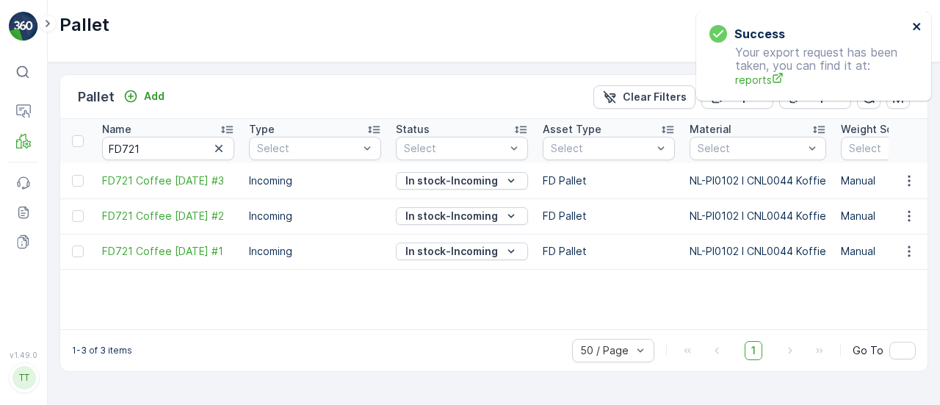
drag, startPoint x: 920, startPoint y: 29, endPoint x: 911, endPoint y: 31, distance: 9.1
click at [920, 29] on icon "close" at bounding box center [917, 27] width 10 height 12
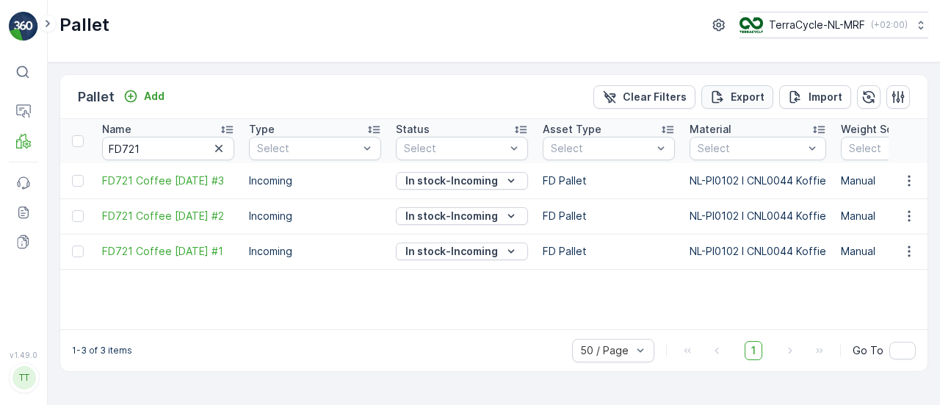
click at [725, 93] on icon "Export" at bounding box center [717, 97] width 15 height 15
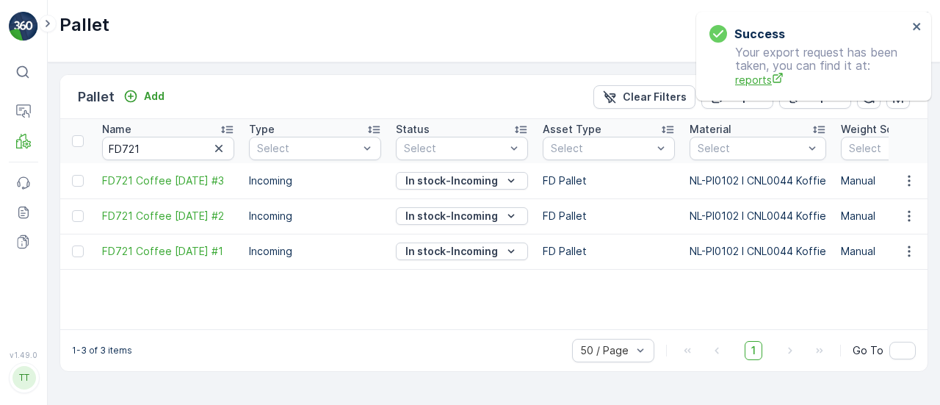
click at [755, 77] on span "reports" at bounding box center [821, 79] width 173 height 15
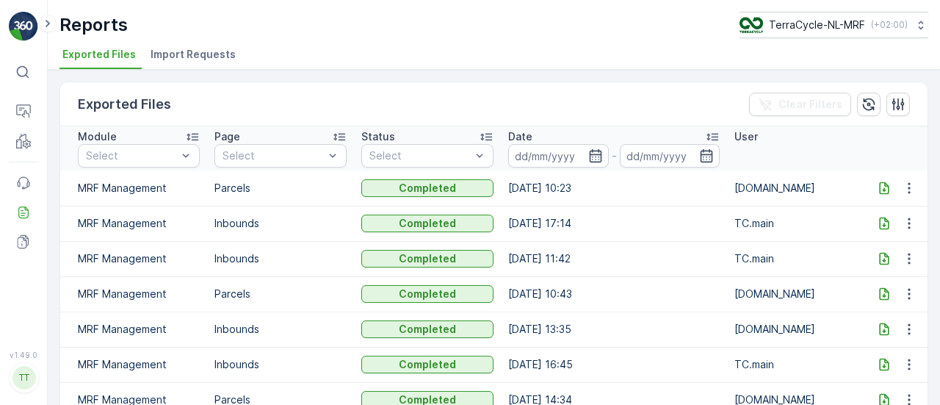
click at [880, 188] on icon at bounding box center [884, 187] width 10 height 12
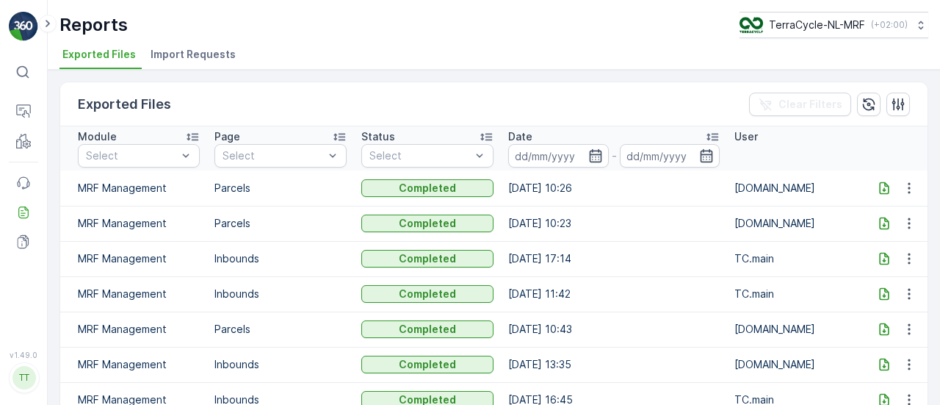
click at [883, 187] on icon at bounding box center [884, 188] width 15 height 15
click at [879, 181] on icon at bounding box center [884, 187] width 10 height 12
